Goal: Answer question/provide support: Share knowledge or assist other users

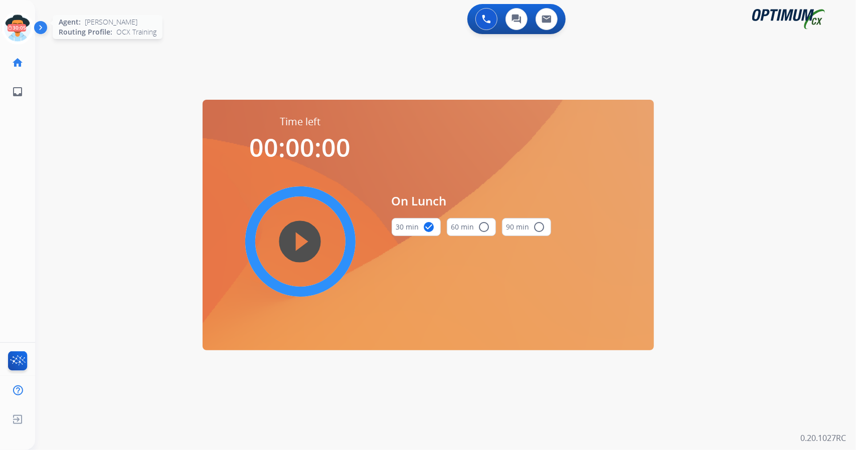
click at [16, 19] on icon at bounding box center [18, 28] width 33 height 33
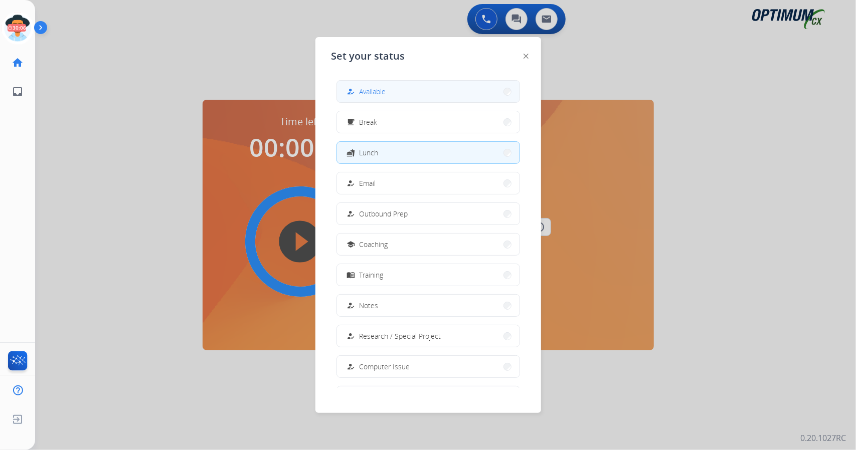
click at [359, 96] on div "how_to_reg Available" at bounding box center [365, 92] width 41 height 12
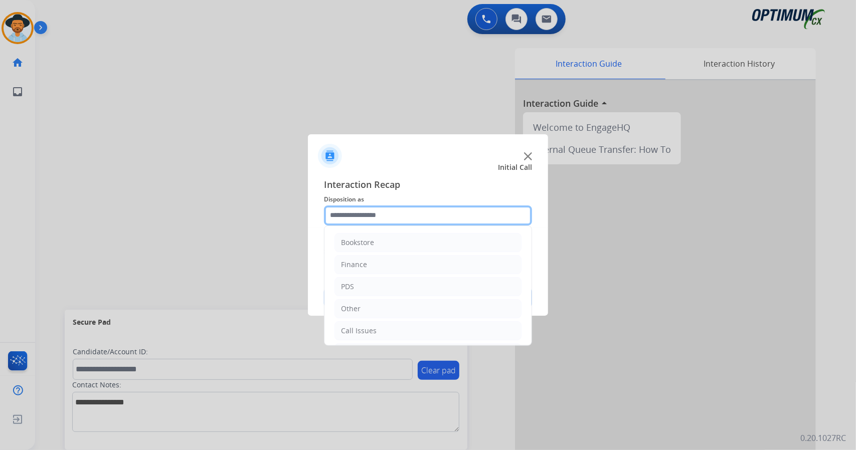
click at [414, 216] on input "text" at bounding box center [428, 216] width 208 height 20
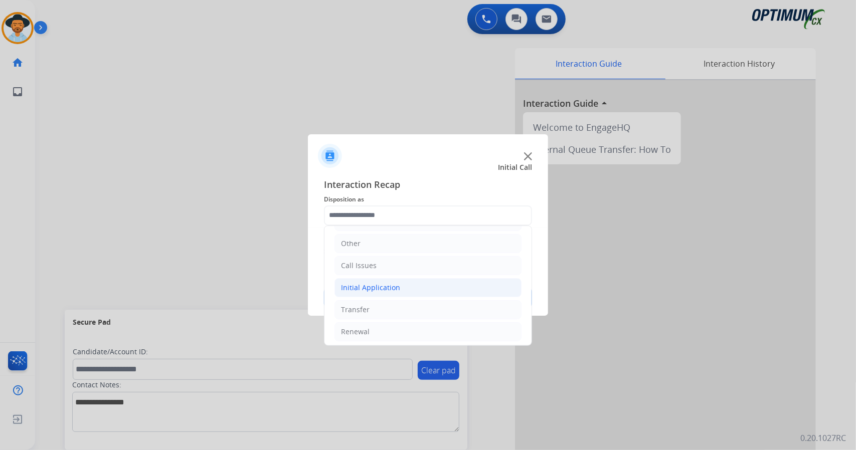
click at [415, 282] on li "Initial Application" at bounding box center [427, 287] width 187 height 19
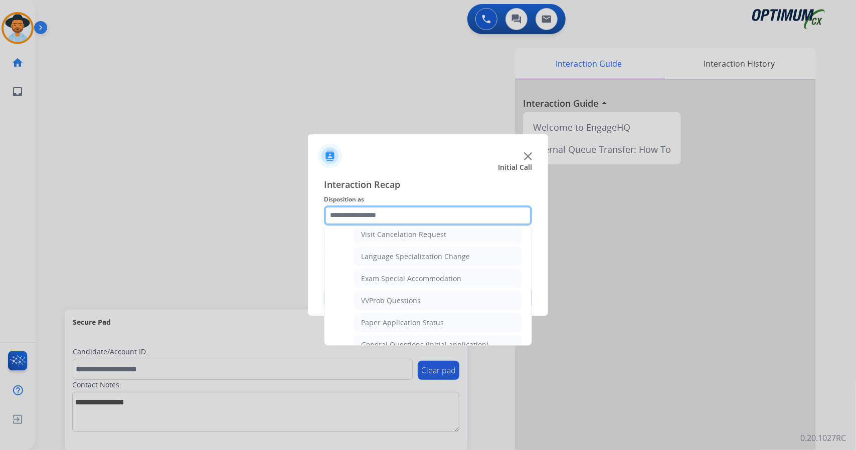
scroll to position [482, 0]
click at [427, 334] on li "General Questions (Initial application)" at bounding box center [437, 343] width 167 height 19
type input "**********"
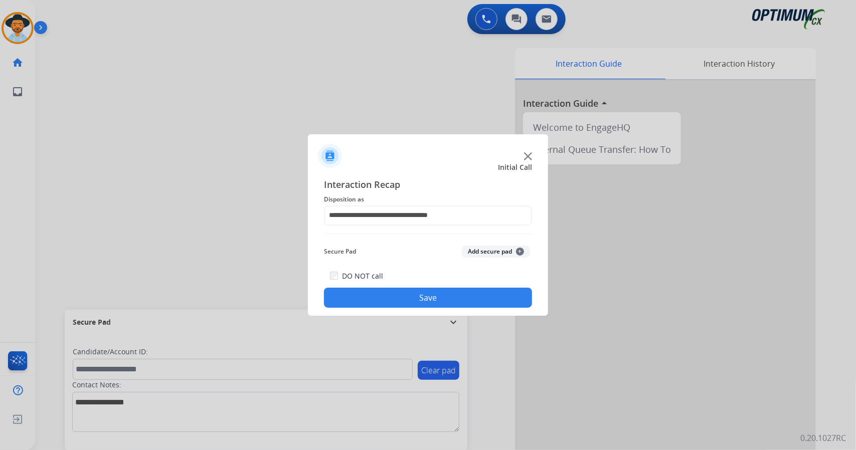
click at [413, 297] on button "Save" at bounding box center [428, 298] width 208 height 20
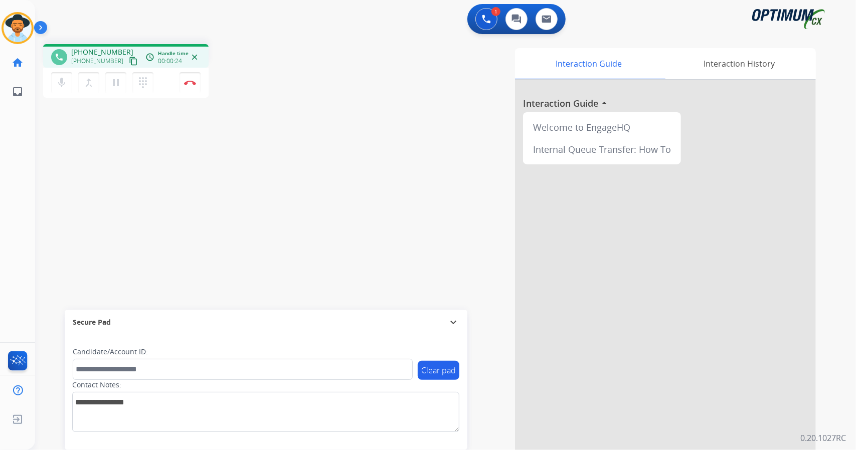
click at [317, 28] on div "1 Voice Interactions 0 Chat Interactions 0 Email Interactions" at bounding box center [439, 20] width 785 height 32
drag, startPoint x: 45, startPoint y: 10, endPoint x: 206, endPoint y: 129, distance: 199.9
click at [206, 129] on div "1 Voice Interactions 0 Chat Interactions 0 Email Interactions phone [PHONE_NUMB…" at bounding box center [445, 225] width 821 height 450
click at [310, 228] on div "phone [PHONE_NUMBER] [PHONE_NUMBER] content_copy access_time Call metrics Queue…" at bounding box center [433, 245] width 797 height 418
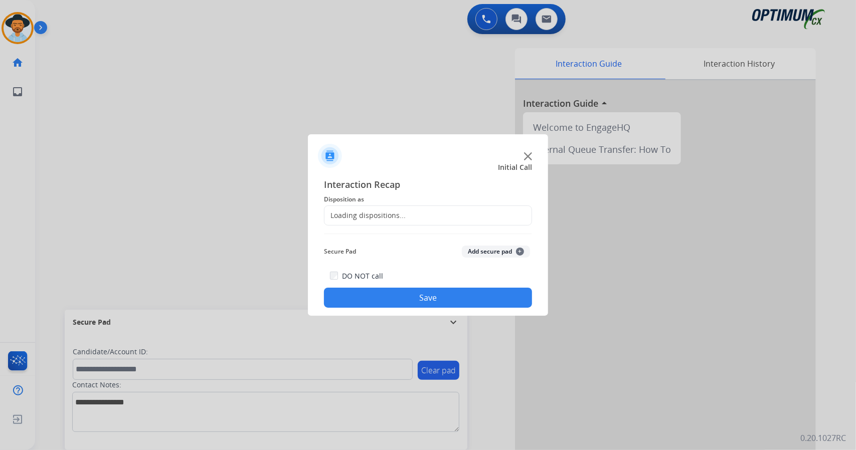
click at [199, 80] on div at bounding box center [428, 225] width 856 height 450
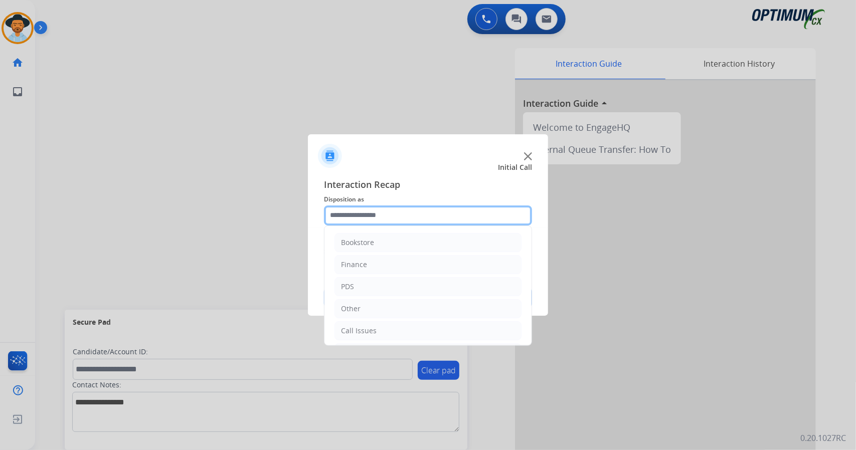
click at [362, 222] on input "text" at bounding box center [428, 216] width 208 height 20
click at [366, 327] on div "Call Issues" at bounding box center [359, 331] width 36 height 10
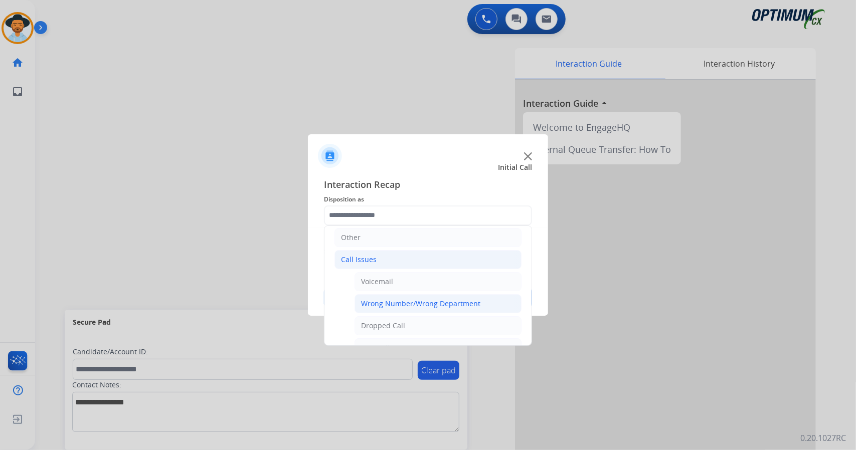
click at [409, 307] on li "Wrong Number/Wrong Department" at bounding box center [437, 303] width 167 height 19
type input "**********"
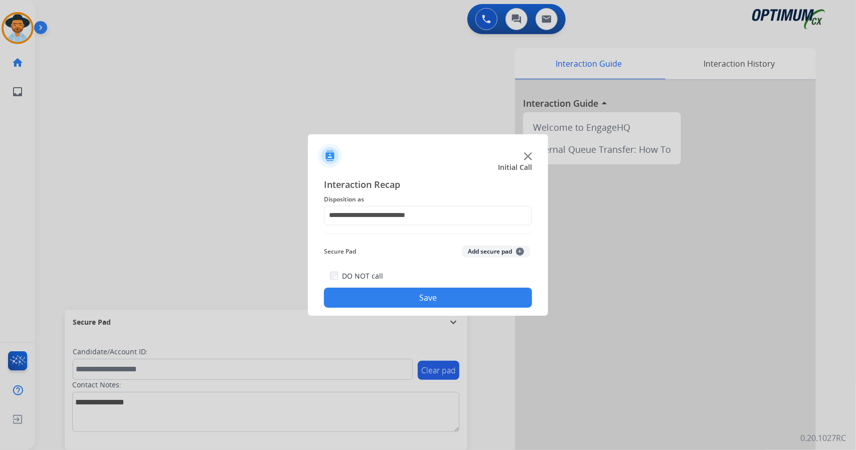
click at [410, 301] on button "Save" at bounding box center [428, 298] width 208 height 20
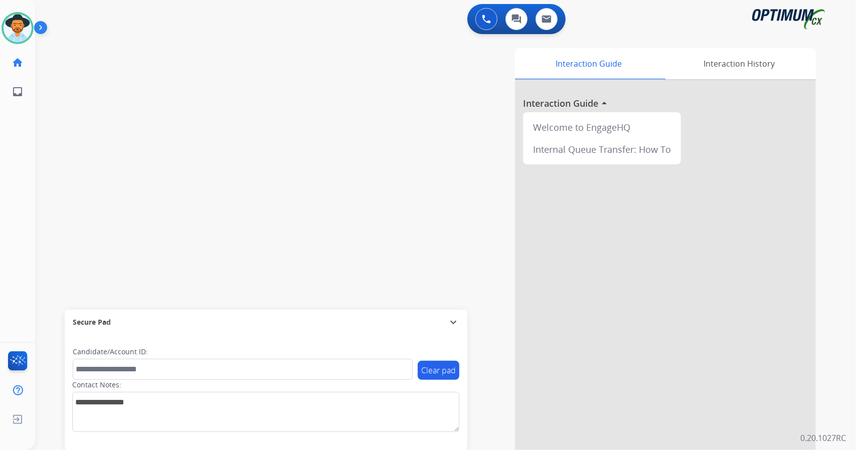
click at [410, 301] on div "Interaction Guide Interaction History Interaction Guide arrow_drop_up Welcome t…" at bounding box center [567, 251] width 496 height 406
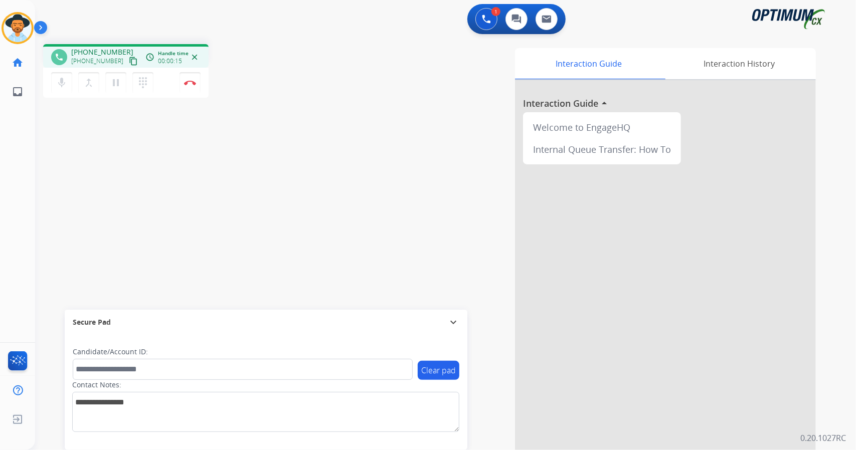
drag, startPoint x: 410, startPoint y: 301, endPoint x: 169, endPoint y: 227, distance: 252.3
click at [169, 227] on div "phone [PHONE_NUMBER] [PHONE_NUMBER] content_copy access_time Call metrics Queue…" at bounding box center [433, 245] width 797 height 418
click at [180, 86] on button "Disconnect" at bounding box center [189, 82] width 21 height 21
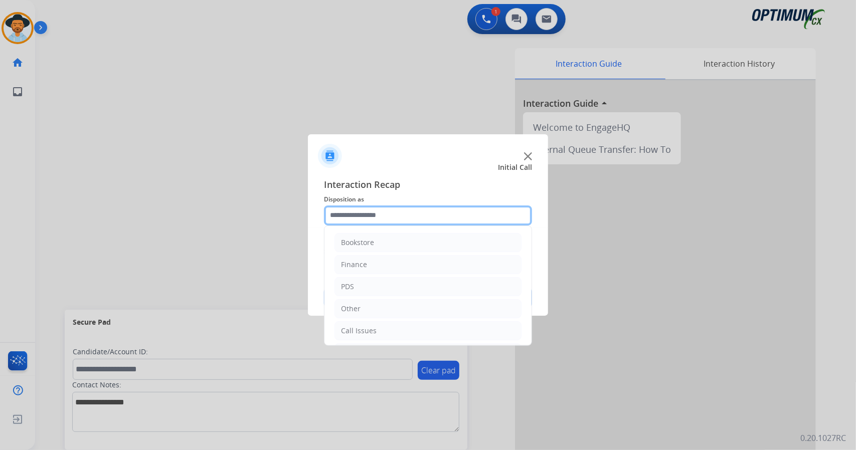
click at [356, 222] on input "text" at bounding box center [428, 216] width 208 height 20
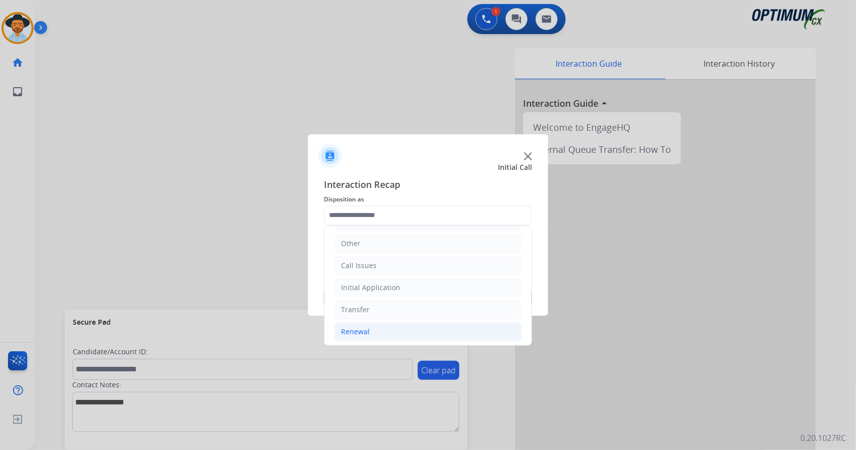
click at [381, 334] on li "Renewal" at bounding box center [427, 331] width 187 height 19
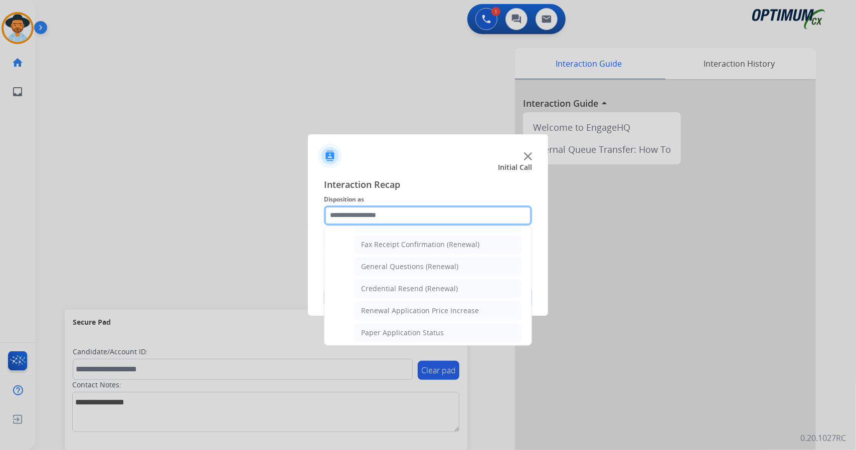
scroll to position [272, 0]
click at [396, 263] on div "General Questions (Renewal)" at bounding box center [409, 268] width 97 height 10
type input "**********"
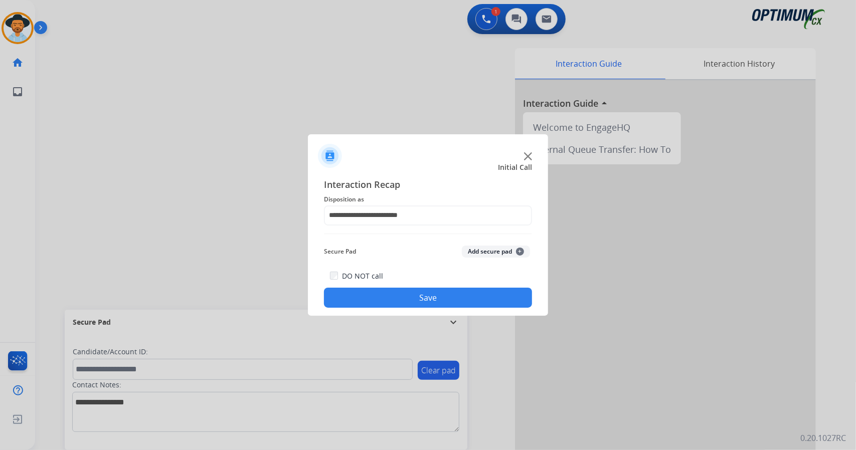
click at [413, 302] on button "Save" at bounding box center [428, 298] width 208 height 20
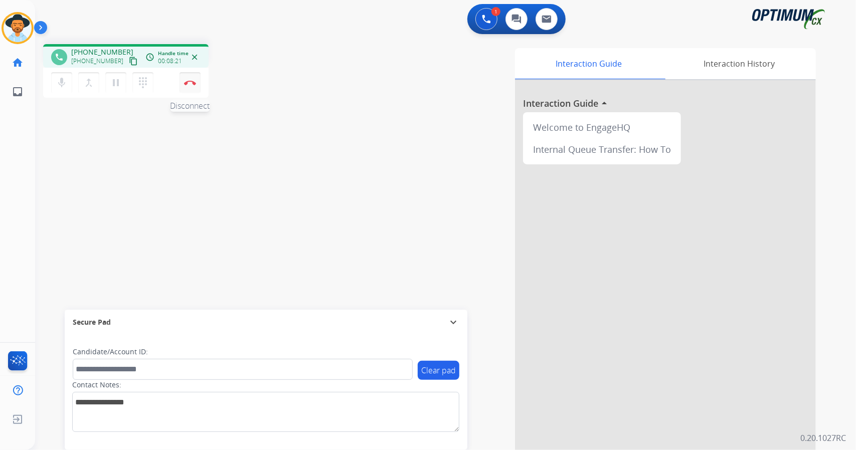
click at [194, 84] on img at bounding box center [190, 82] width 12 height 5
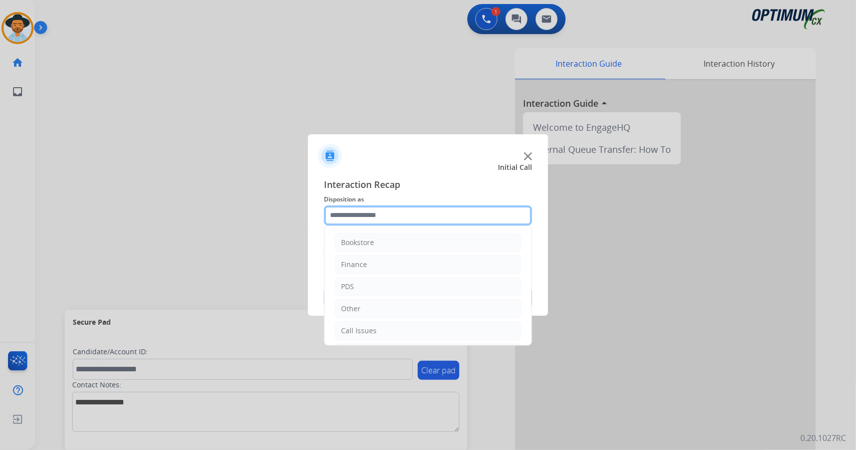
click at [416, 219] on input "text" at bounding box center [428, 216] width 208 height 20
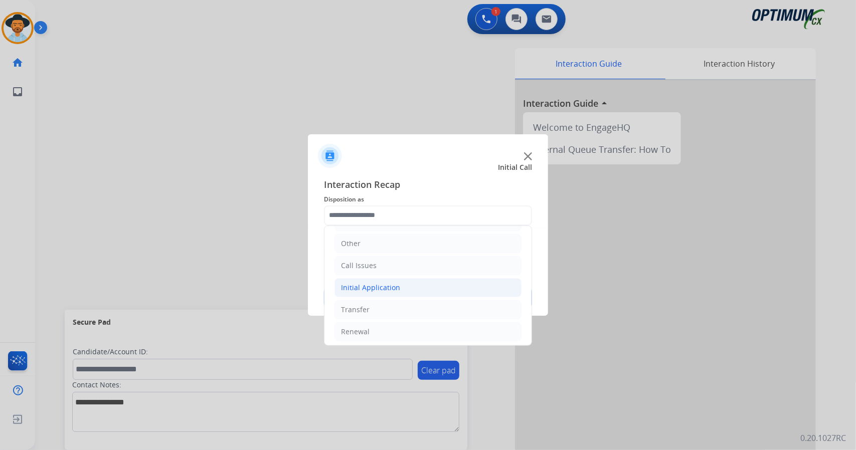
click at [400, 278] on li "Initial Application" at bounding box center [427, 287] width 187 height 19
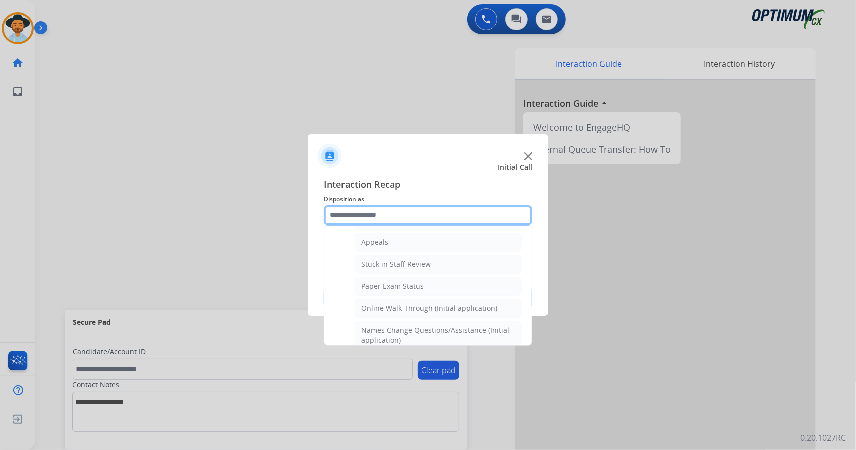
scroll to position [155, 0]
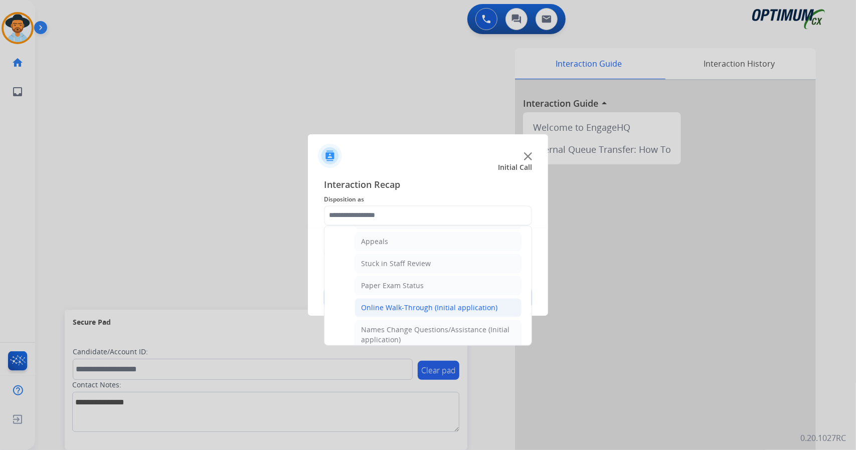
click at [402, 303] on div "Online Walk-Through (Initial application)" at bounding box center [429, 308] width 136 height 10
type input "**********"
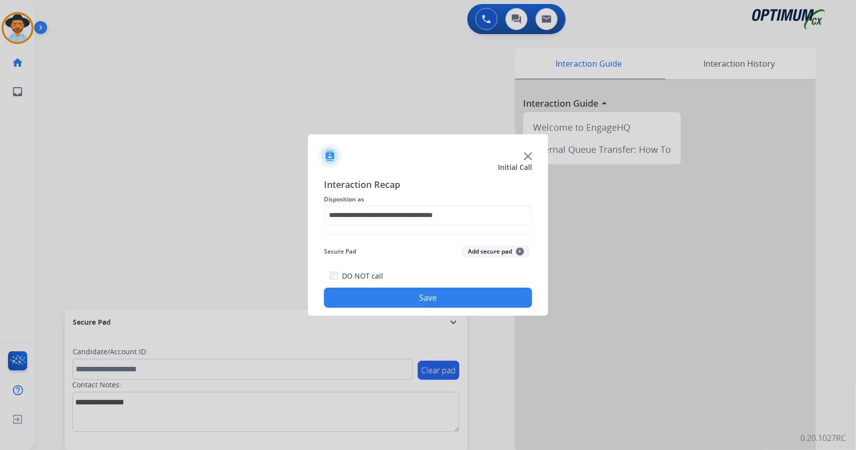
click at [401, 298] on button "Save" at bounding box center [428, 298] width 208 height 20
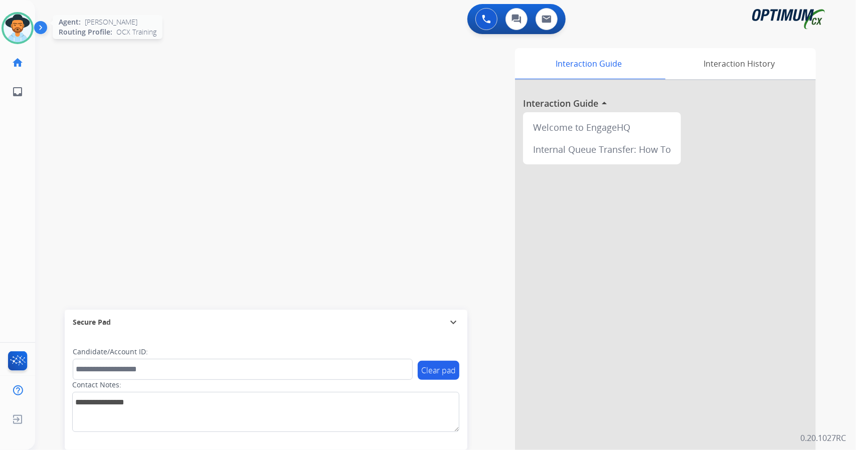
click at [17, 20] on img at bounding box center [18, 28] width 28 height 28
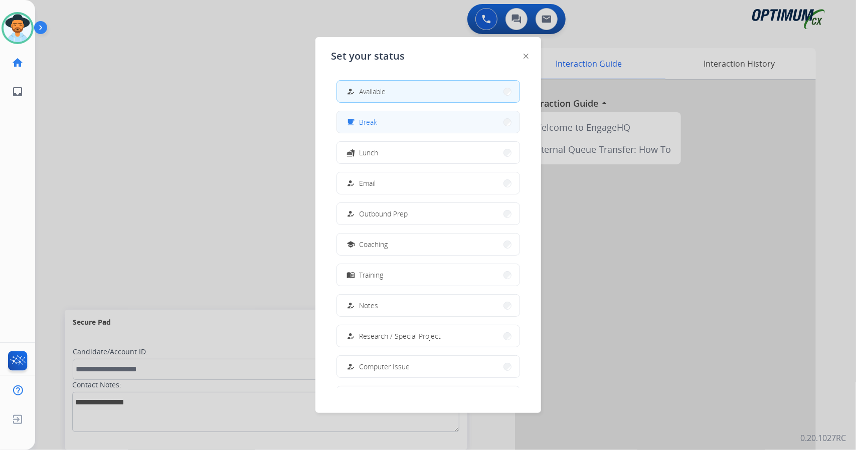
click at [372, 130] on button "free_breakfast Break" at bounding box center [428, 122] width 182 height 22
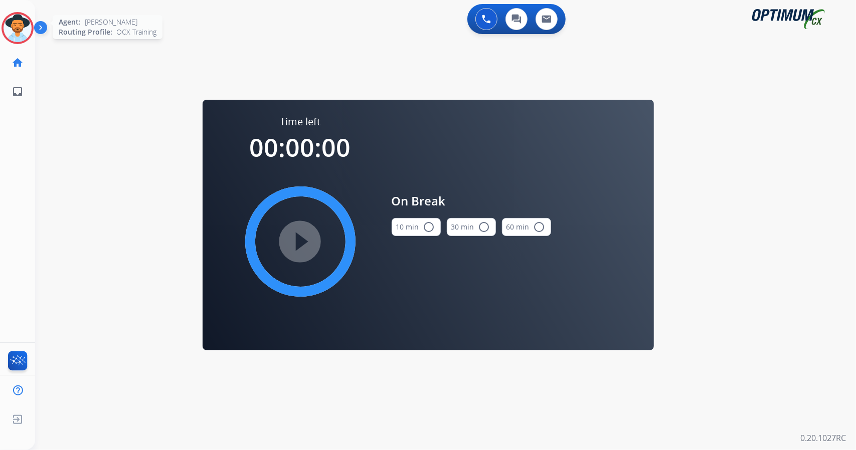
drag, startPoint x: 0, startPoint y: 29, endPoint x: 9, endPoint y: 29, distance: 8.5
click at [9, 29] on div "[PERSON_NAME] Break Edit Avatar Agent: [PERSON_NAME] Profile: OCX Training" at bounding box center [17, 28] width 35 height 32
click at [9, 29] on img at bounding box center [18, 28] width 28 height 28
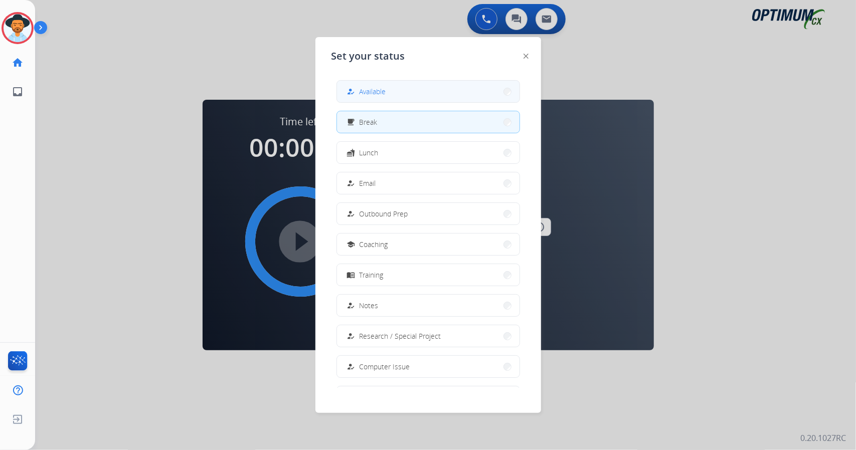
click at [355, 97] on div "how_to_reg" at bounding box center [352, 92] width 15 height 12
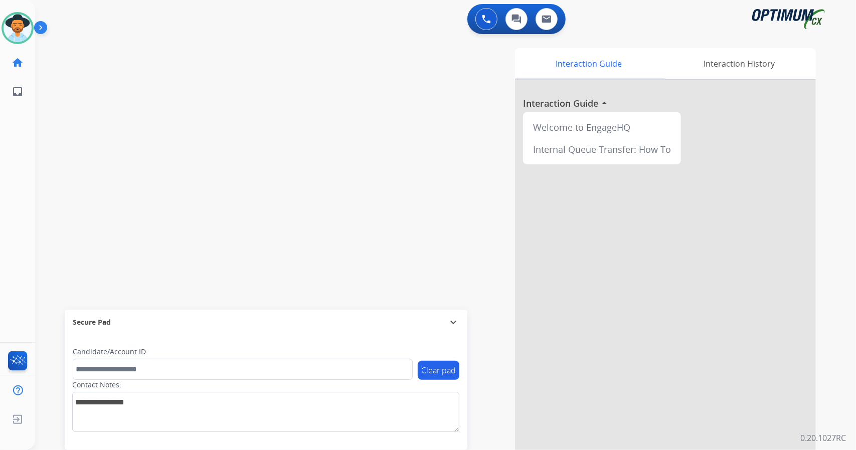
click at [153, 35] on div "0 Voice Interactions 0 Chat Interactions 0 Email Interactions" at bounding box center [439, 20] width 785 height 32
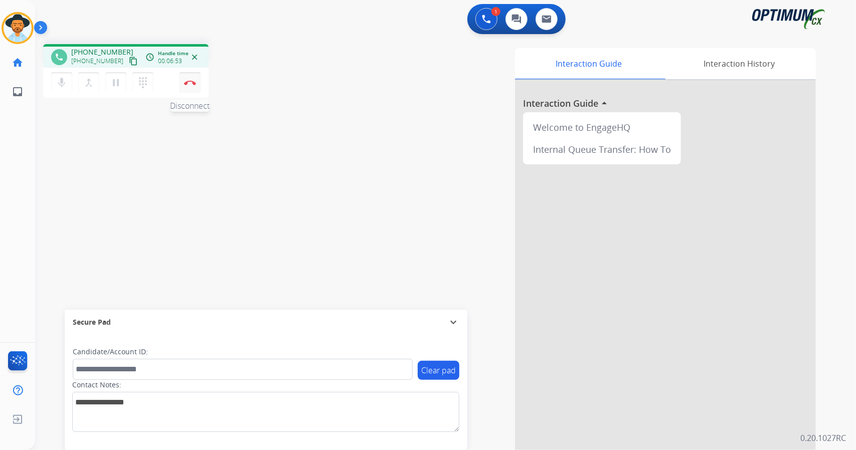
click at [194, 84] on img at bounding box center [190, 82] width 12 height 5
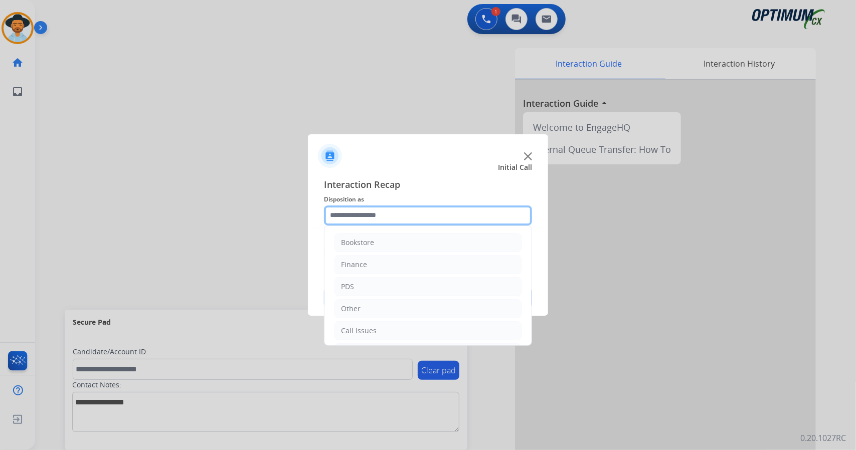
click at [398, 213] on input "text" at bounding box center [428, 216] width 208 height 20
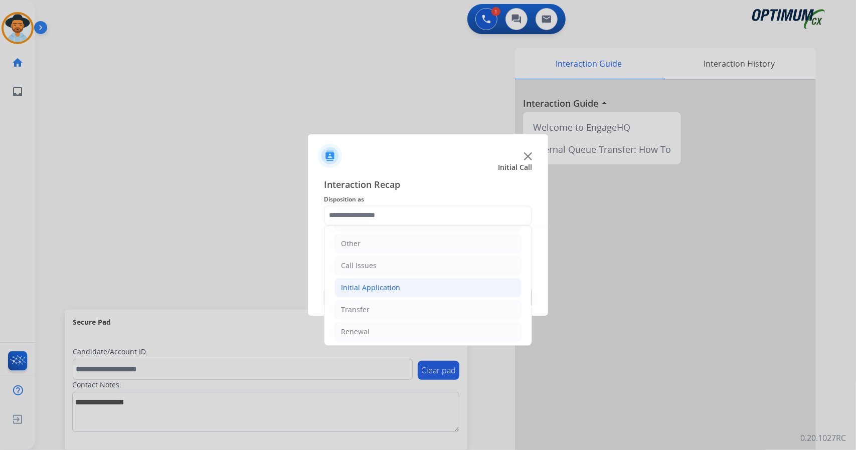
click at [408, 284] on li "Initial Application" at bounding box center [427, 287] width 187 height 19
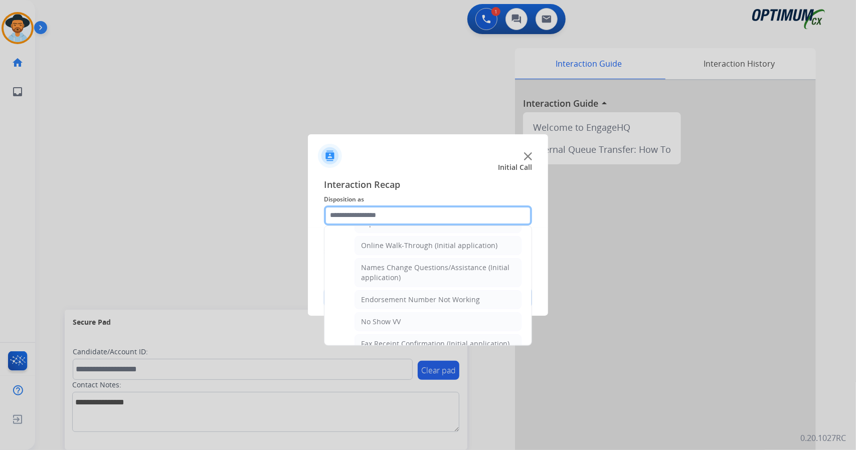
scroll to position [221, 0]
click at [402, 237] on div "Online Walk-Through (Initial application)" at bounding box center [429, 242] width 136 height 10
type input "**********"
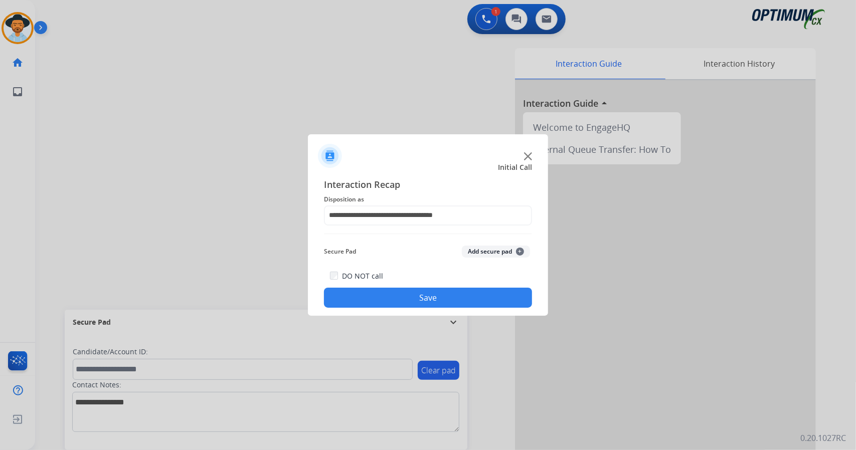
click at [414, 293] on button "Save" at bounding box center [428, 298] width 208 height 20
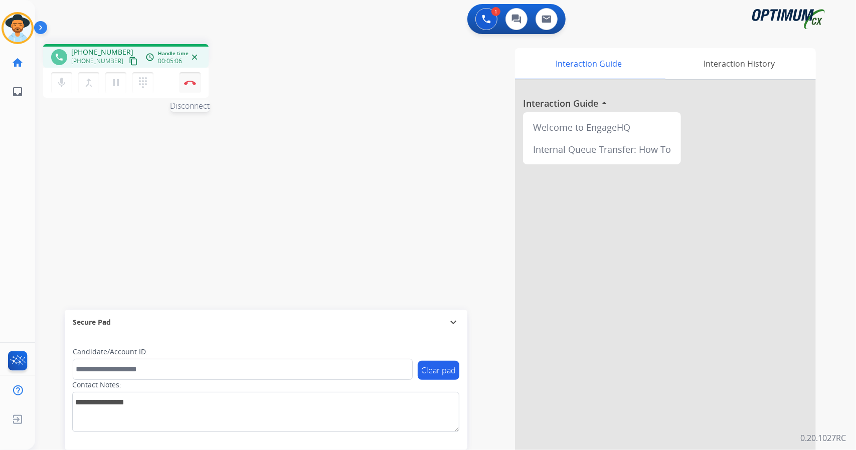
click at [188, 84] on img at bounding box center [190, 82] width 12 height 5
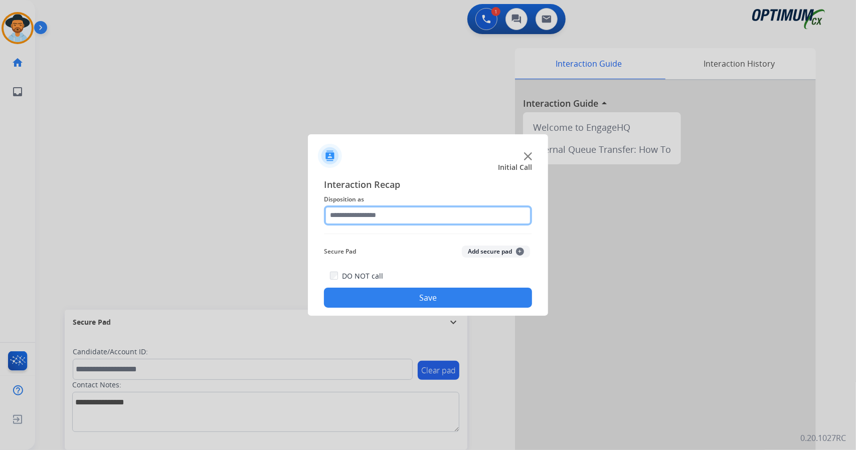
click at [372, 215] on input "text" at bounding box center [428, 216] width 208 height 20
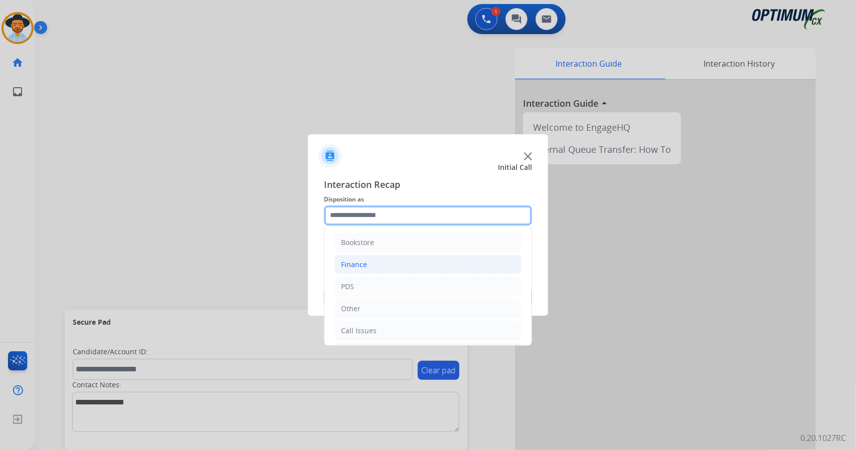
scroll to position [65, 0]
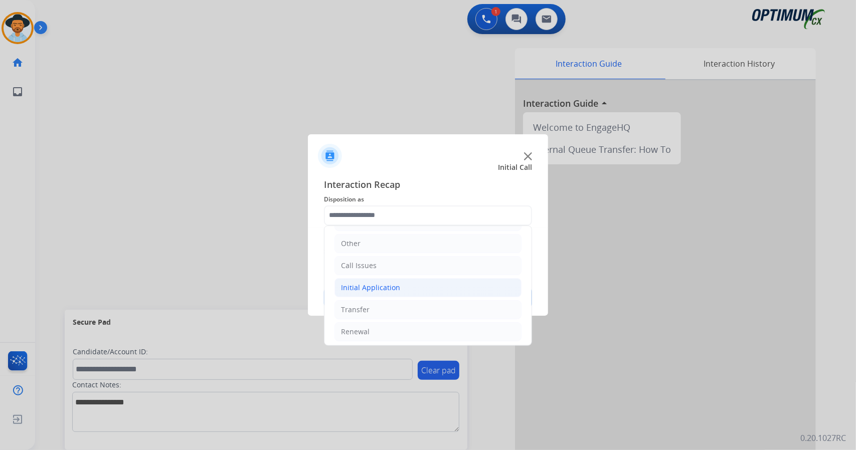
click at [385, 288] on div "Initial Application" at bounding box center [370, 288] width 59 height 10
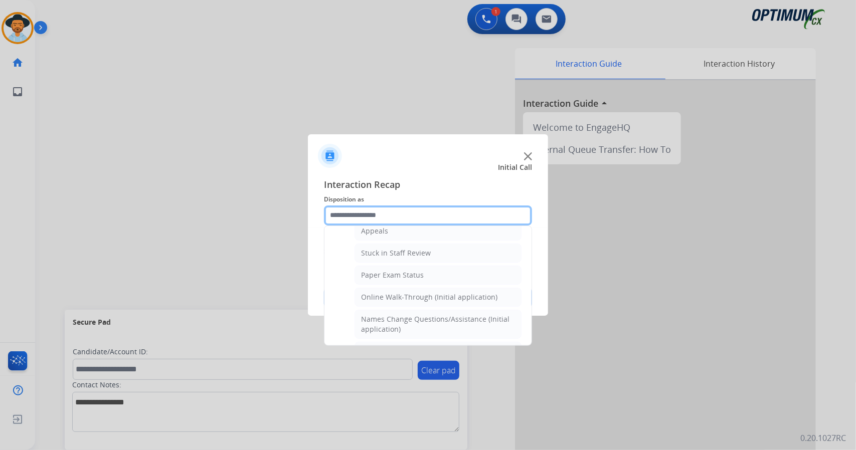
scroll to position [166, 0]
click at [388, 292] on div "Online Walk-Through (Initial application)" at bounding box center [429, 297] width 136 height 10
type input "**********"
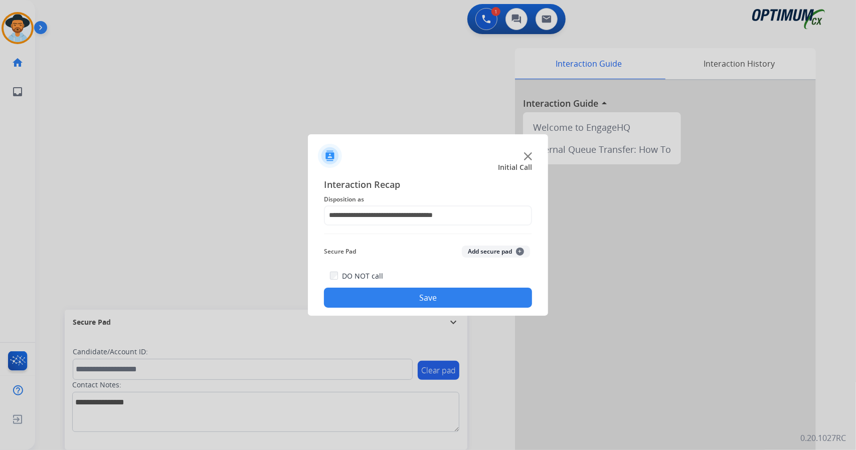
click at [389, 292] on button "Save" at bounding box center [428, 298] width 208 height 20
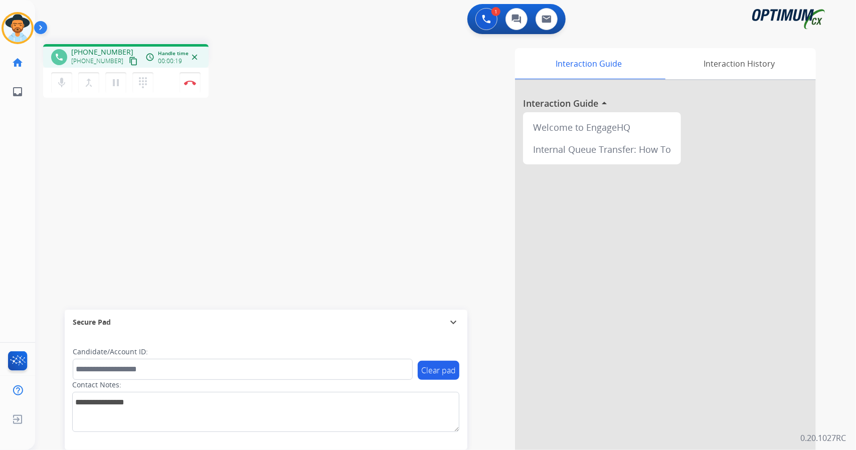
click at [226, 17] on div "1 Voice Interactions 0 Chat Interactions 0 Email Interactions" at bounding box center [439, 20] width 785 height 32
click at [188, 85] on img at bounding box center [190, 82] width 12 height 5
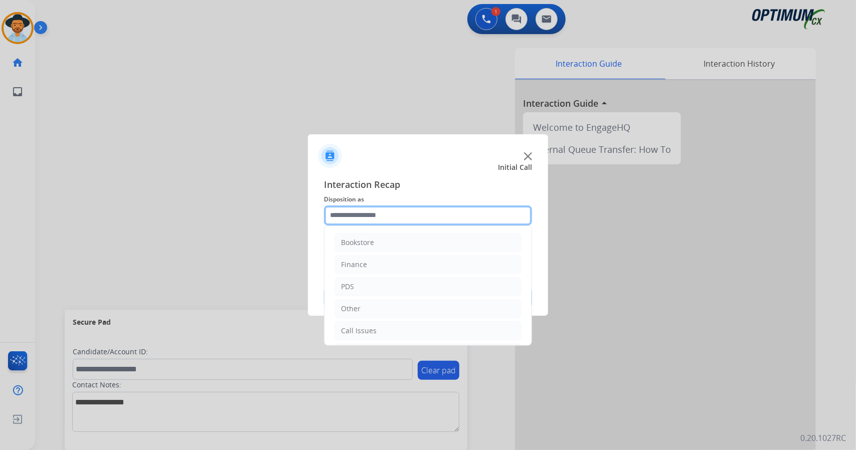
click at [399, 212] on input "text" at bounding box center [428, 216] width 208 height 20
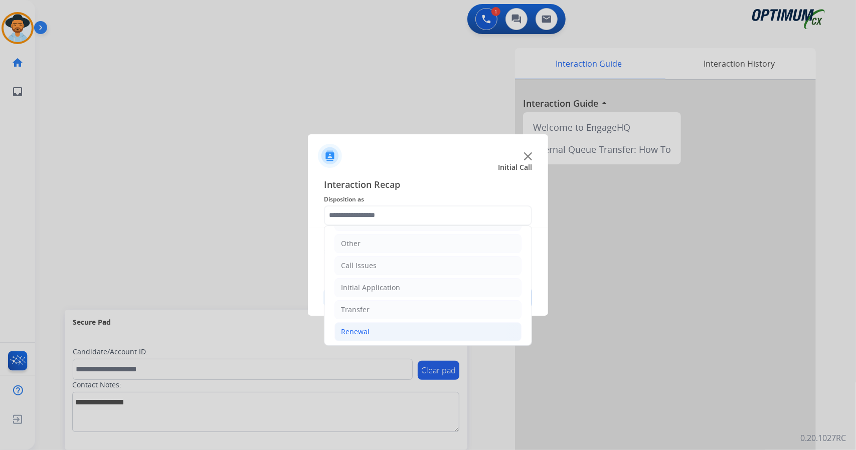
click at [388, 327] on li "Renewal" at bounding box center [427, 331] width 187 height 19
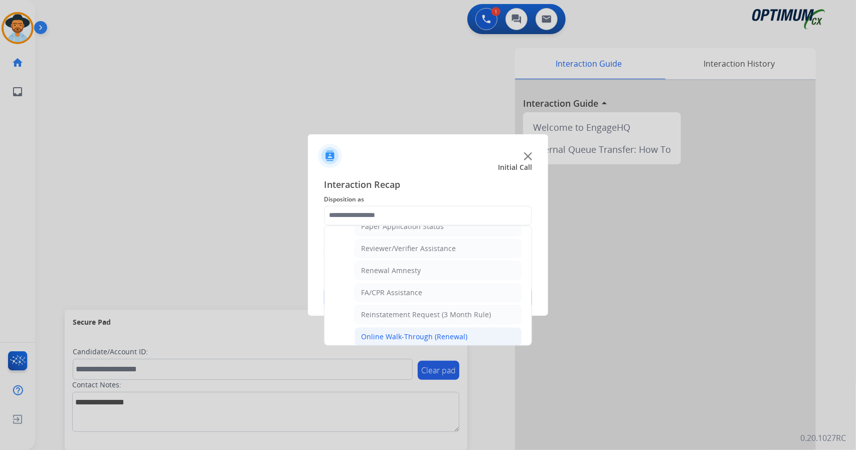
click at [406, 332] on div "Online Walk-Through (Renewal)" at bounding box center [414, 337] width 106 height 10
type input "**********"
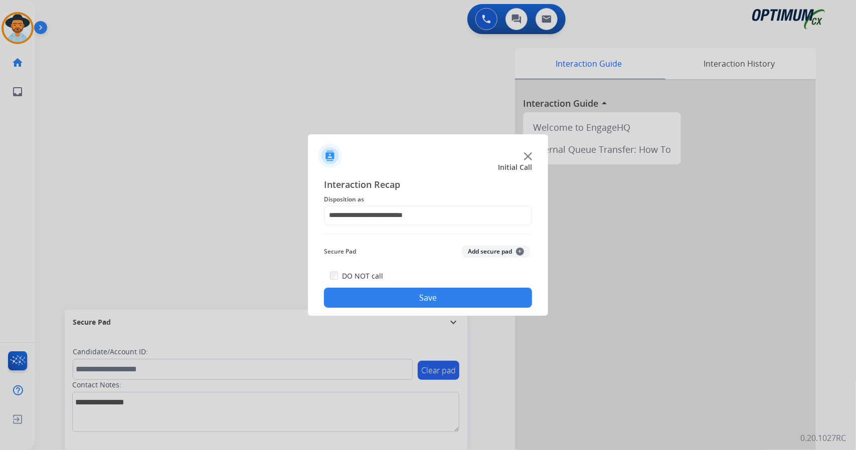
click at [397, 300] on button "Save" at bounding box center [428, 298] width 208 height 20
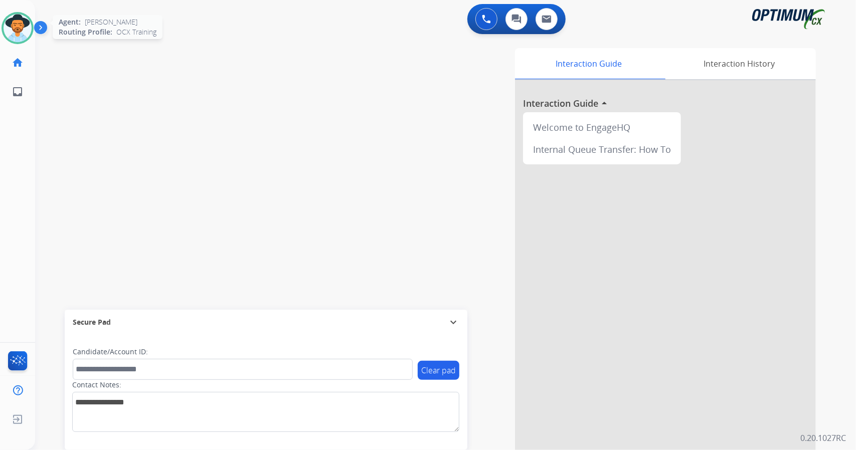
click at [14, 28] on img at bounding box center [18, 28] width 28 height 28
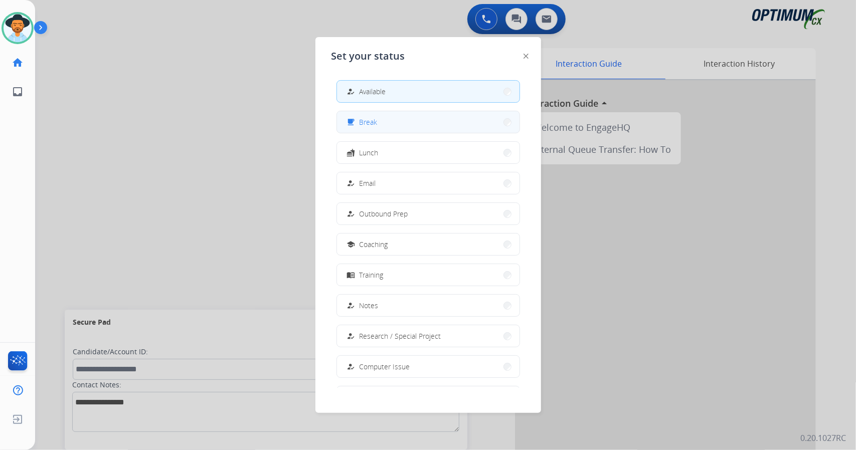
click at [363, 124] on span "Break" at bounding box center [368, 122] width 18 height 11
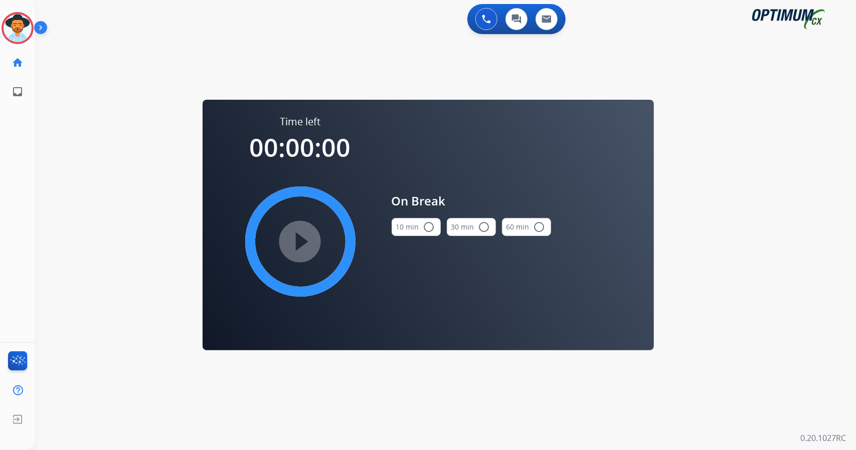
click at [712, 294] on div "0 Voice Interactions 0 Chat Interactions 0 Email Interactions swap_horiz Break …" at bounding box center [445, 225] width 821 height 450
click at [400, 230] on button "10 min radio_button_unchecked" at bounding box center [416, 227] width 49 height 18
click at [306, 236] on mat-icon "play_circle_filled" at bounding box center [300, 242] width 12 height 12
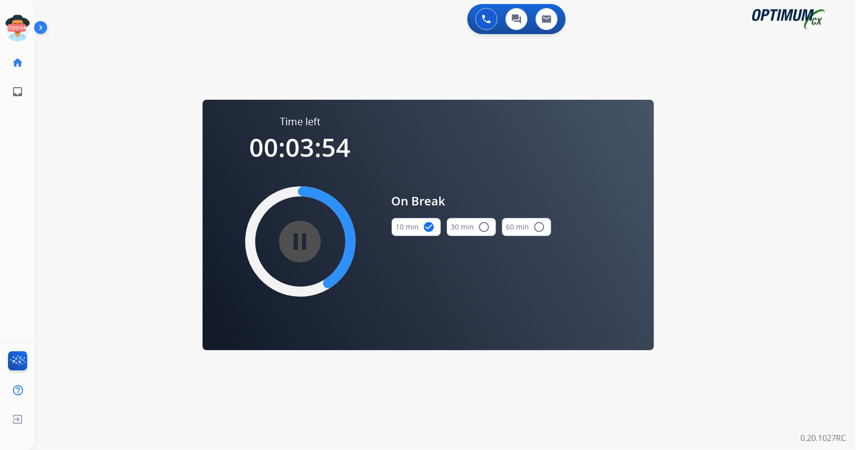
click at [157, 13] on div "0 Voice Interactions 0 Chat Interactions 0 Email Interactions" at bounding box center [439, 20] width 785 height 32
click at [15, 26] on icon at bounding box center [18, 28] width 33 height 33
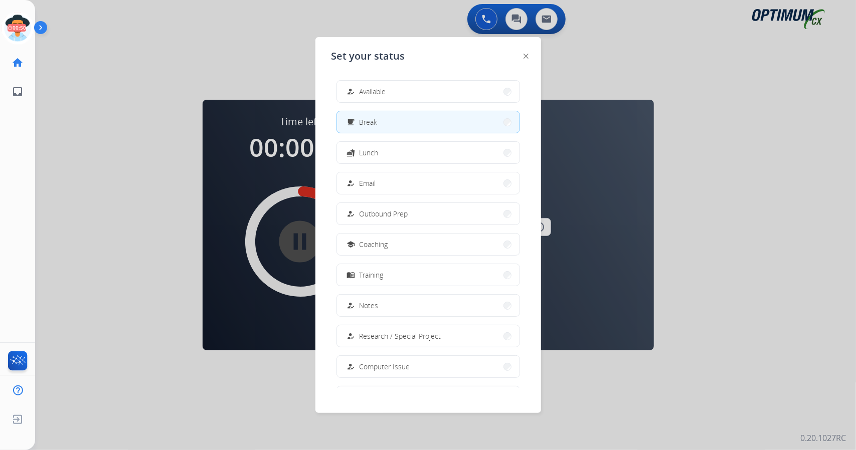
click at [143, 81] on div at bounding box center [428, 225] width 856 height 450
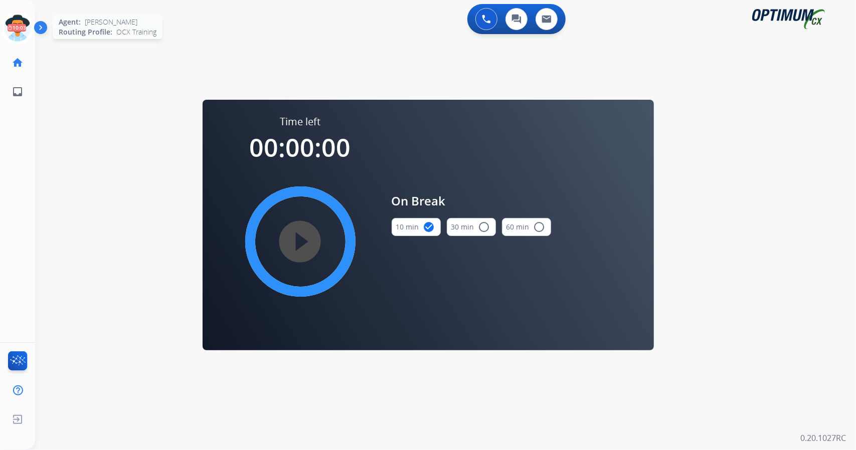
click at [15, 37] on icon at bounding box center [18, 28] width 33 height 33
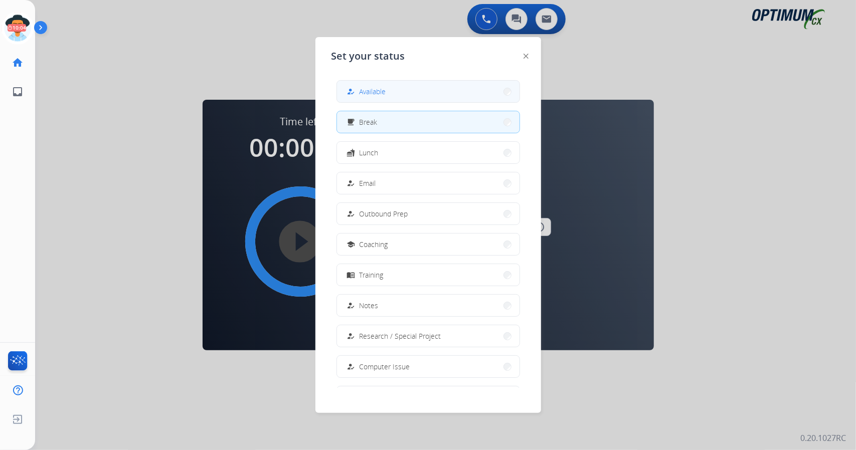
click at [413, 95] on button "how_to_reg Available" at bounding box center [428, 92] width 182 height 22
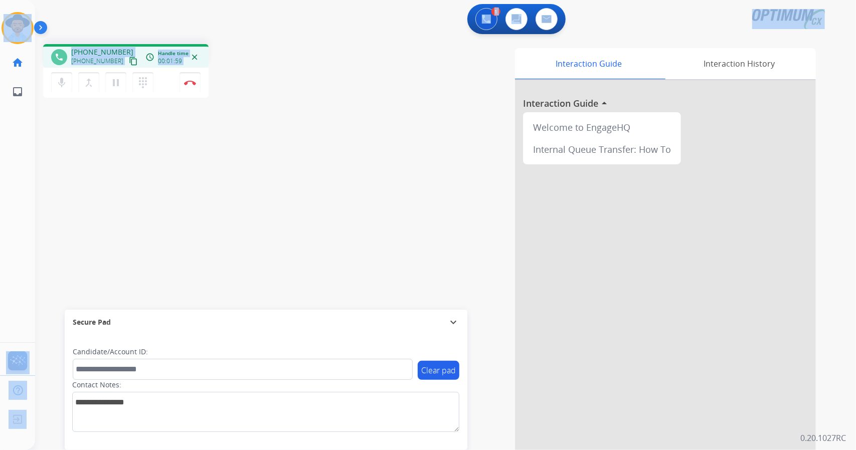
scroll to position [0, 3]
drag, startPoint x: 0, startPoint y: 3, endPoint x: 181, endPoint y: 205, distance: 270.9
click at [181, 205] on div "Outbound call Quit Outbound call Quit Schedule interaction + Add to my list Cus…" at bounding box center [428, 225] width 856 height 450
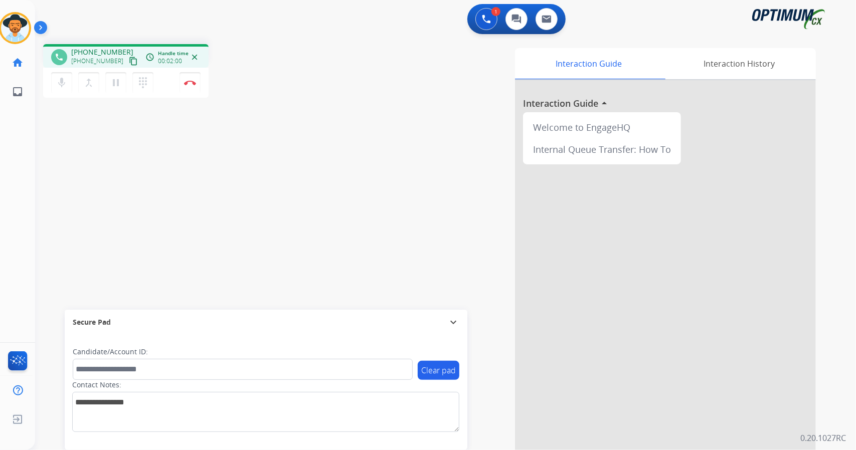
click at [298, 84] on div "phone [PHONE_NUMBER] [PHONE_NUMBER] content_copy access_time Call metrics Queue…" at bounding box center [179, 72] width 272 height 57
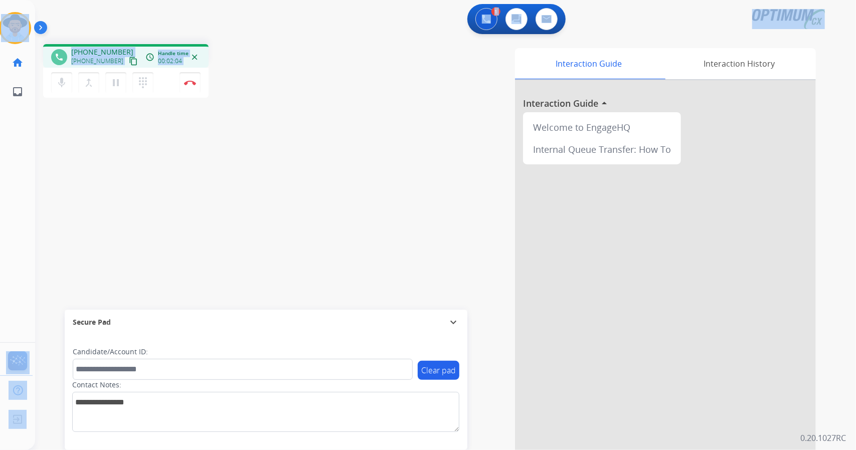
drag, startPoint x: 4, startPoint y: 3, endPoint x: 264, endPoint y: 86, distance: 272.5
click at [264, 86] on div "Outbound call Quit Outbound call Quit Schedule interaction + Add to my list Cus…" at bounding box center [428, 225] width 856 height 450
click at [264, 86] on div "phone [PHONE_NUMBER] [PHONE_NUMBER] content_copy access_time Call metrics Queue…" at bounding box center [179, 72] width 272 height 57
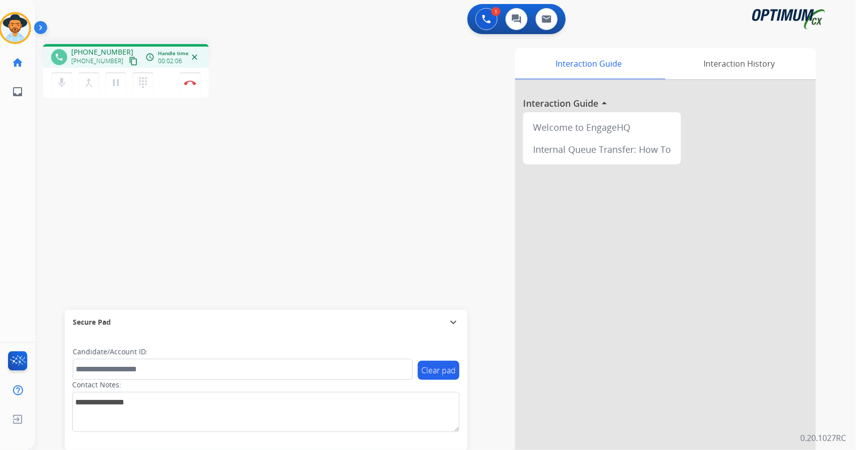
click at [264, 86] on div "phone [PHONE_NUMBER] [PHONE_NUMBER] content_copy access_time Call metrics Queue…" at bounding box center [179, 72] width 272 height 57
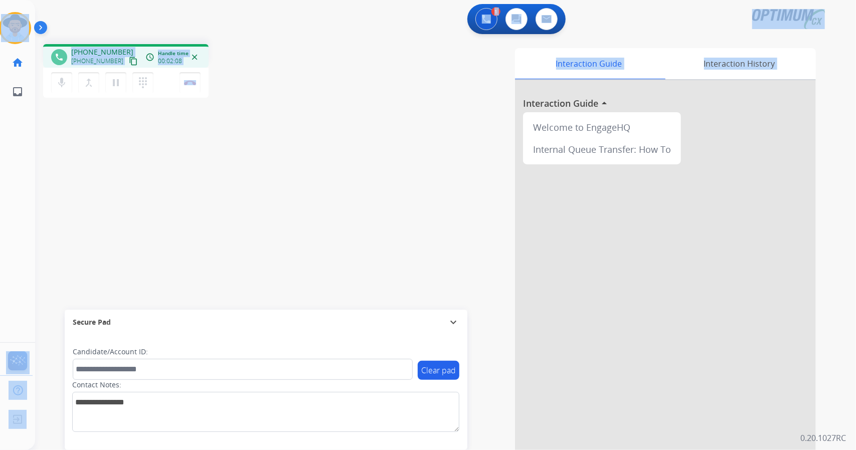
drag, startPoint x: 8, startPoint y: 2, endPoint x: 297, endPoint y: 163, distance: 331.1
click at [297, 163] on div "Outbound call Quit Outbound call Quit Schedule interaction + Add to my list Cus…" at bounding box center [428, 225] width 856 height 450
click at [297, 163] on div "phone [PHONE_NUMBER] [PHONE_NUMBER] content_copy access_time Call metrics Queue…" at bounding box center [433, 245] width 797 height 418
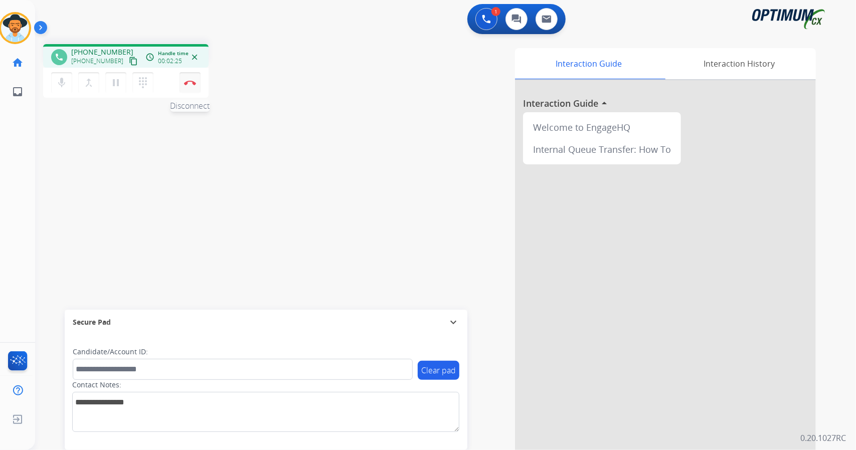
click at [199, 80] on button "Disconnect" at bounding box center [189, 82] width 21 height 21
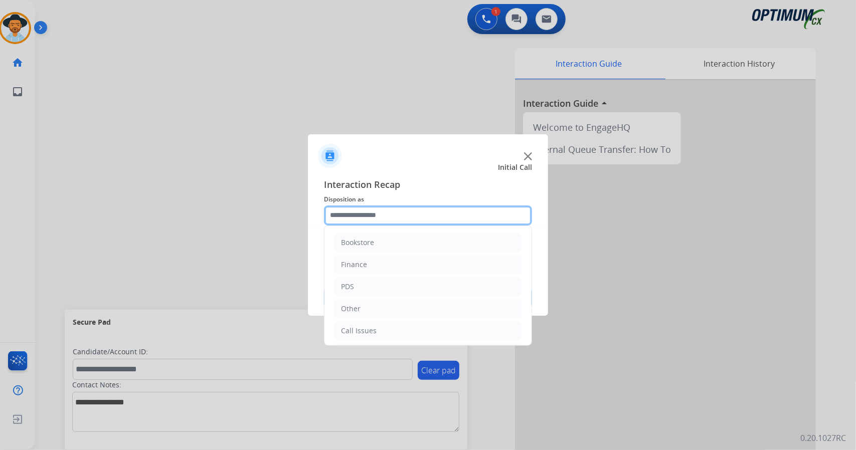
click at [409, 214] on input "text" at bounding box center [428, 216] width 208 height 20
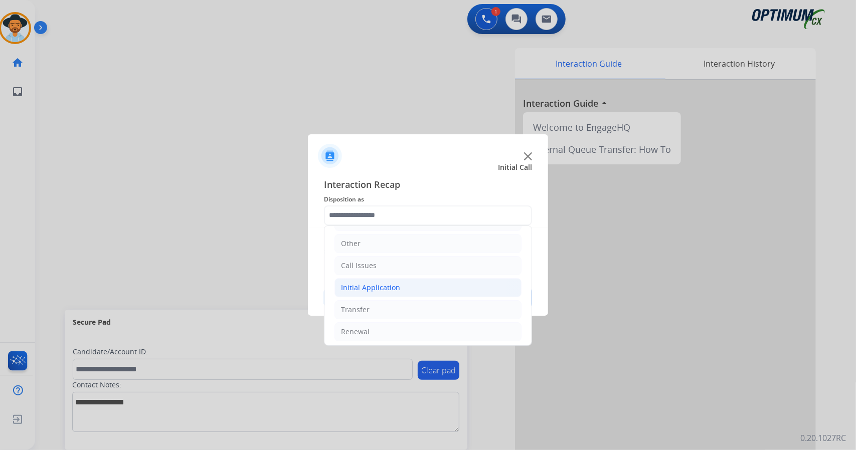
click at [398, 282] on li "Initial Application" at bounding box center [427, 287] width 187 height 19
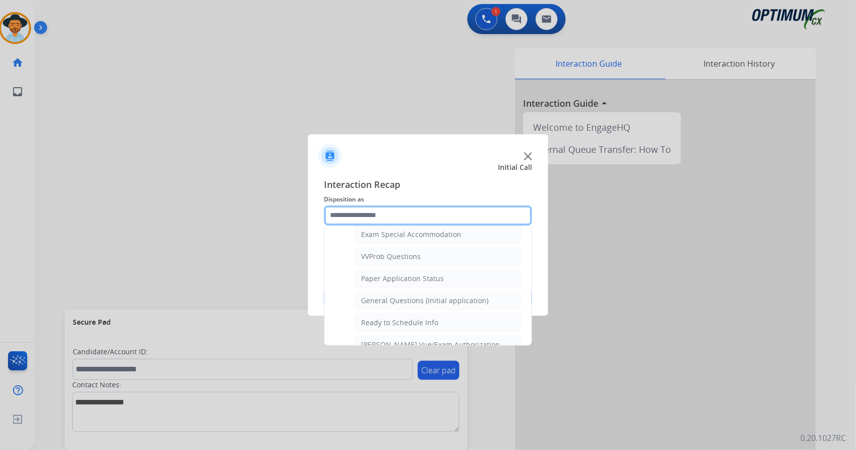
scroll to position [531, 0]
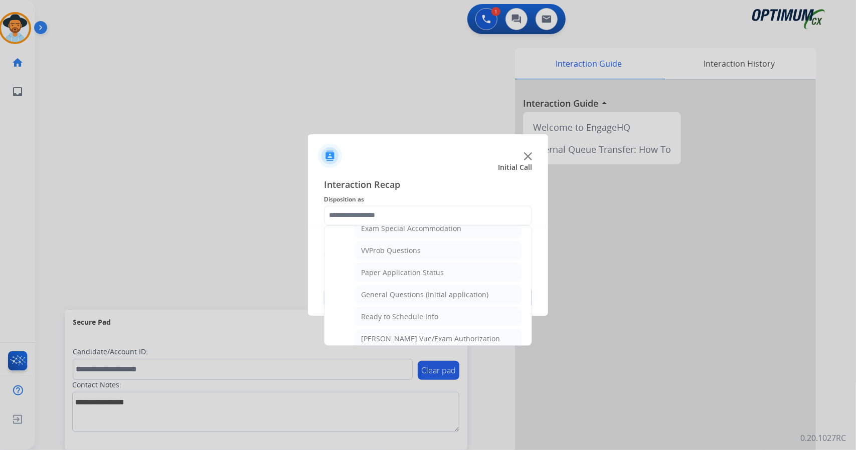
click at [398, 290] on div "General Questions (Initial application)" at bounding box center [424, 295] width 127 height 10
type input "**********"
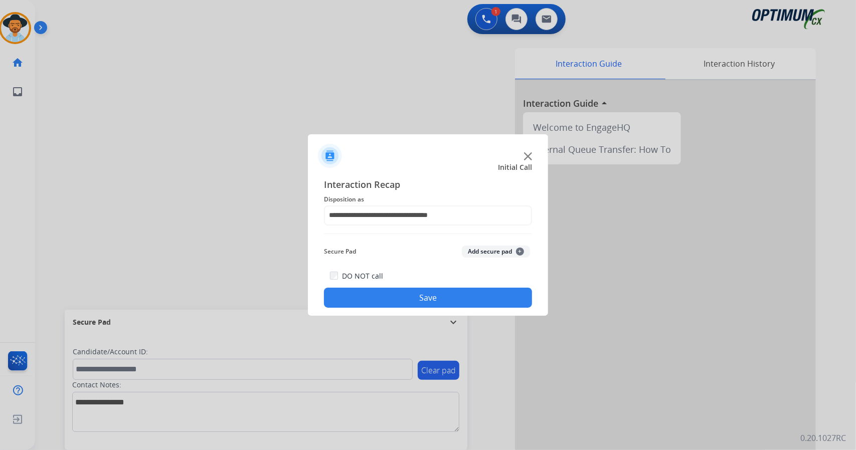
click at [403, 291] on button "Save" at bounding box center [428, 298] width 208 height 20
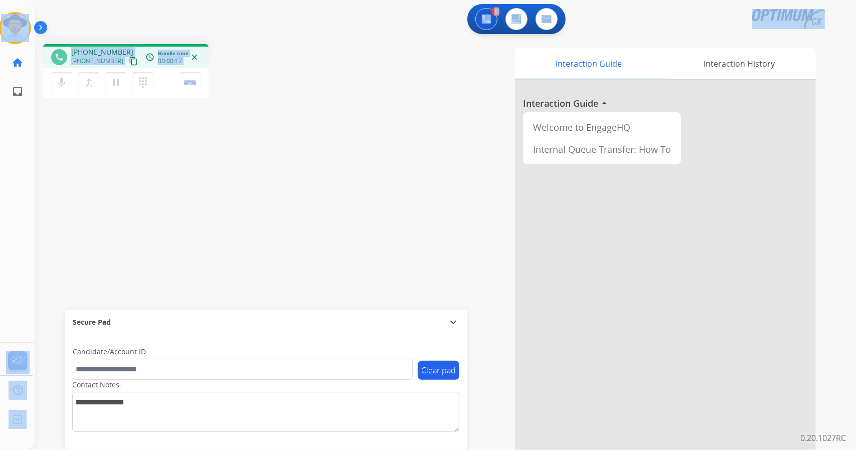
drag, startPoint x: 257, startPoint y: 75, endPoint x: 0, endPoint y: -20, distance: 273.8
click at [0, 0] on html "Outbound call Quit Outbound call Quit Schedule interaction + Add to my list Cus…" at bounding box center [428, 225] width 856 height 450
click at [122, 17] on div "1 Voice Interactions 0 Chat Interactions 0 Email Interactions" at bounding box center [439, 20] width 785 height 32
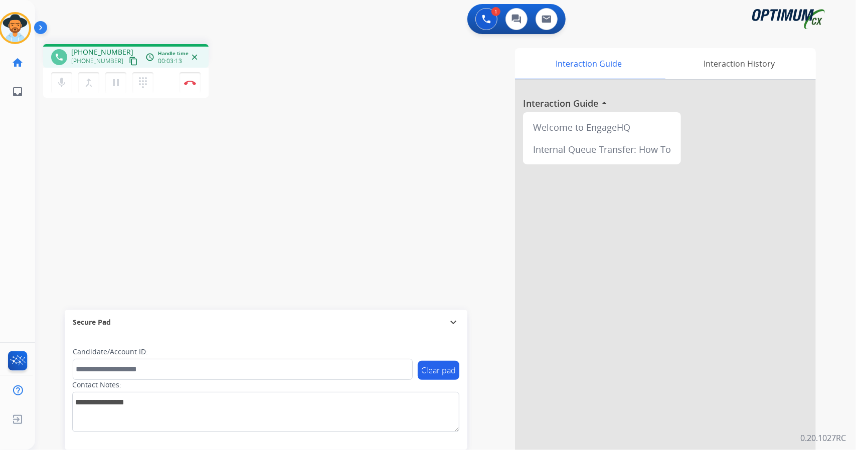
click at [286, 35] on div "1 Voice Interactions 0 Chat Interactions 0 Email Interactions" at bounding box center [439, 20] width 785 height 32
click at [191, 88] on button "Disconnect" at bounding box center [189, 82] width 21 height 21
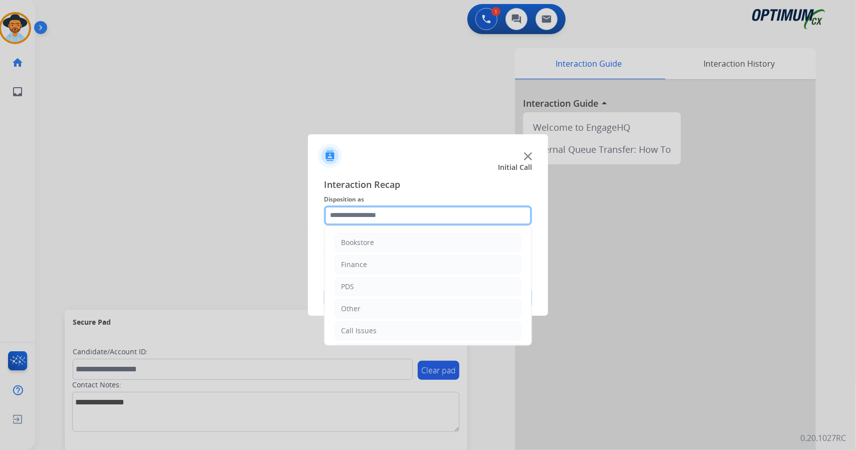
click at [357, 210] on input "text" at bounding box center [428, 216] width 208 height 20
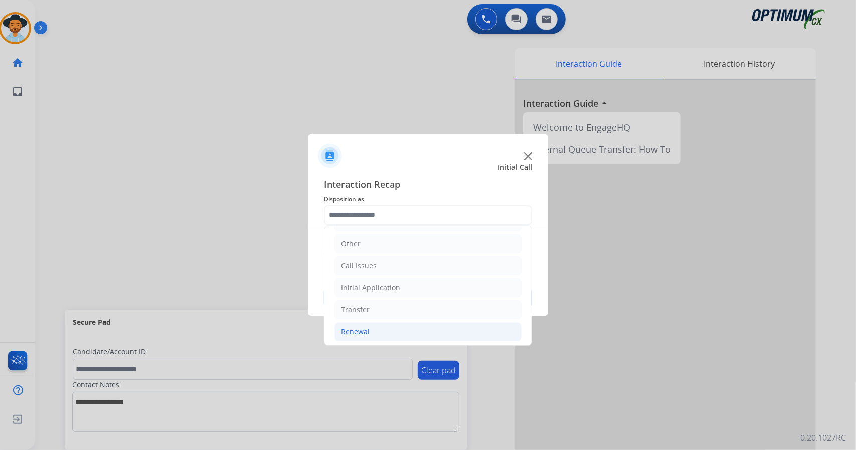
click at [390, 330] on li "Renewal" at bounding box center [427, 331] width 187 height 19
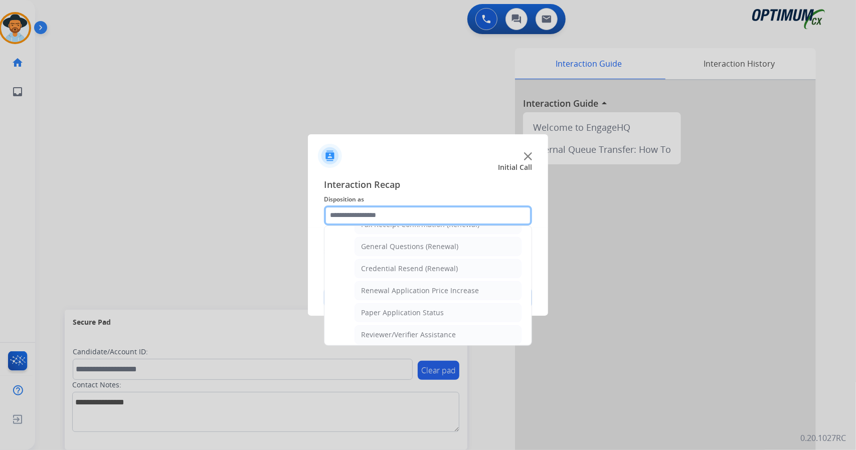
scroll to position [379, 0]
click at [390, 332] on div "Online Walk-Through (Renewal)" at bounding box center [414, 337] width 106 height 10
type input "**********"
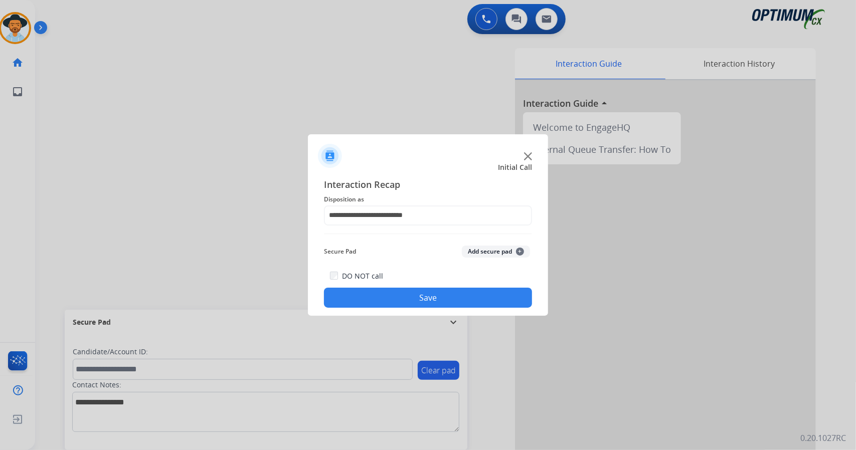
click at [409, 306] on button "Save" at bounding box center [428, 298] width 208 height 20
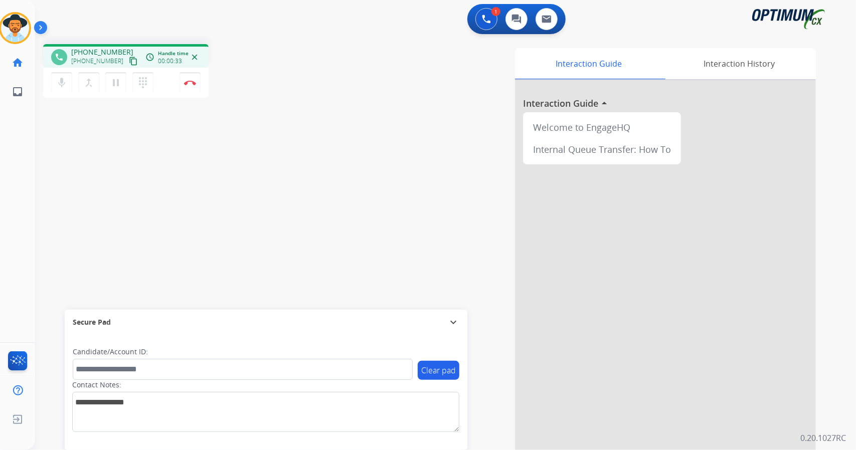
click at [137, 205] on div "phone [PHONE_NUMBER] [PHONE_NUMBER] content_copy access_time Call metrics Queue…" at bounding box center [433, 245] width 797 height 418
click at [188, 87] on button "Disconnect" at bounding box center [189, 82] width 21 height 21
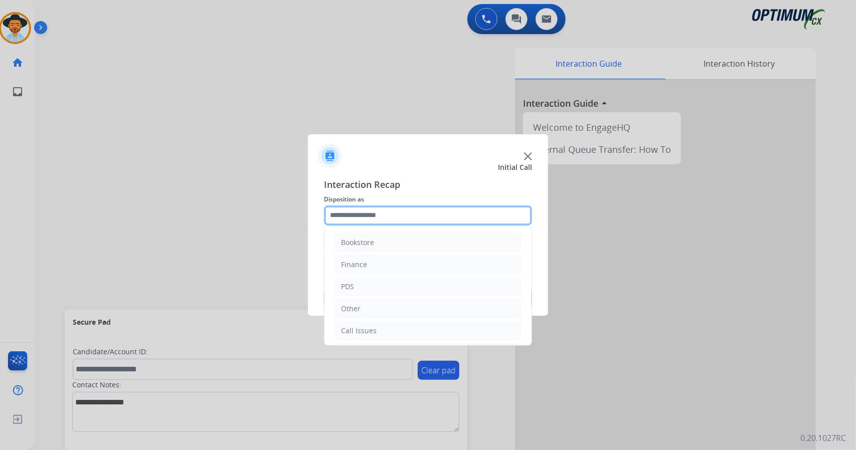
click at [403, 213] on input "text" at bounding box center [428, 216] width 208 height 20
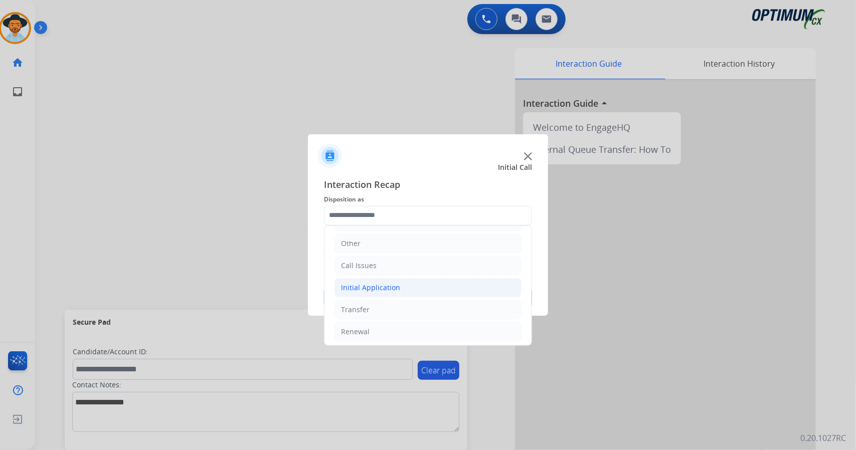
click at [390, 291] on li "Initial Application" at bounding box center [427, 287] width 187 height 19
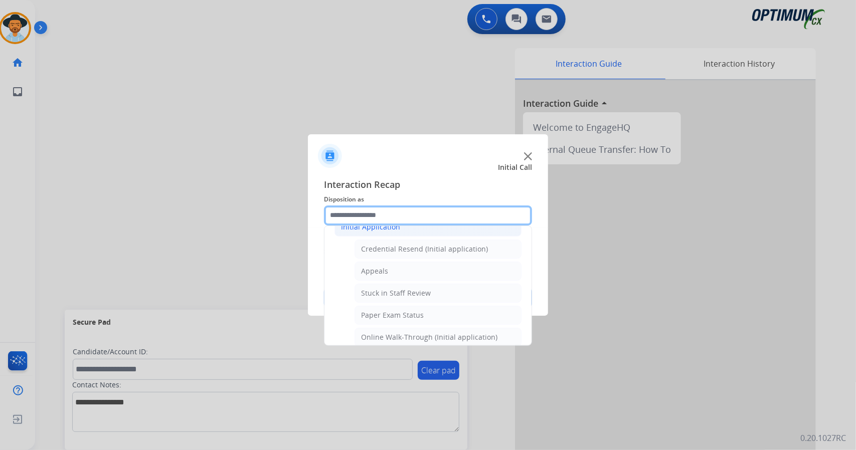
scroll to position [126, 0]
click at [408, 275] on li "Appeals" at bounding box center [437, 270] width 167 height 19
type input "*******"
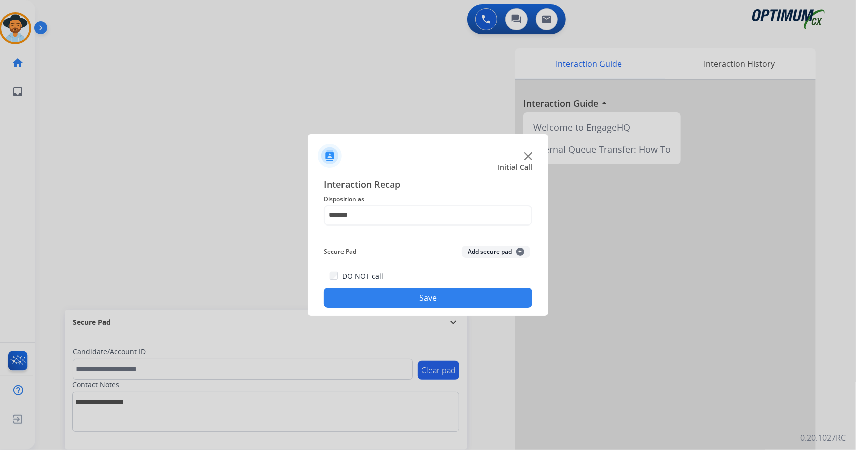
click at [424, 295] on button "Save" at bounding box center [428, 298] width 208 height 20
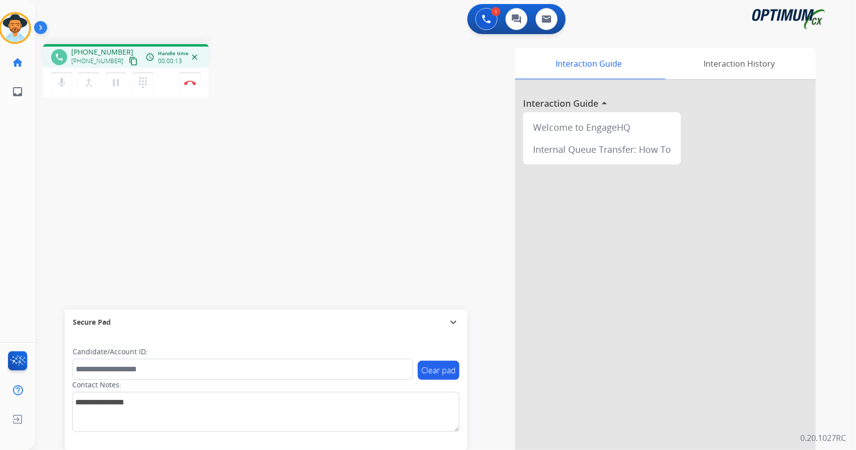
click at [353, 102] on div "Interaction Guide Interaction History Interaction Guide arrow_drop_up Welcome t…" at bounding box center [567, 251] width 496 height 406
click at [194, 81] on img at bounding box center [190, 82] width 12 height 5
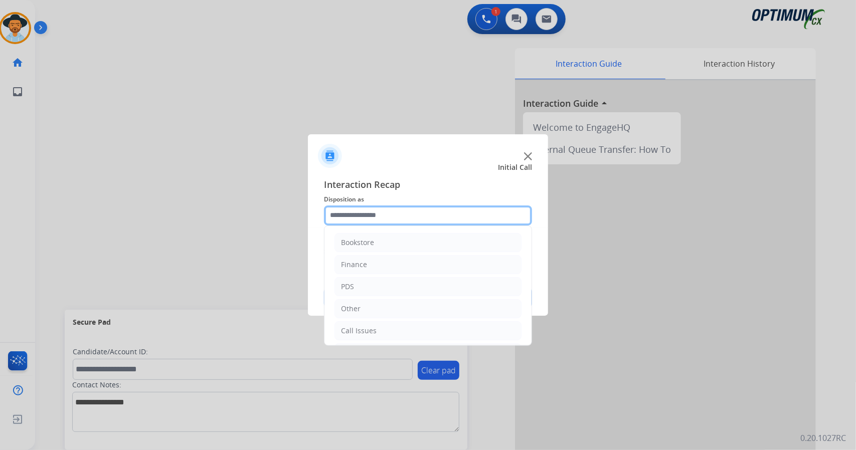
click at [444, 216] on input "text" at bounding box center [428, 216] width 208 height 20
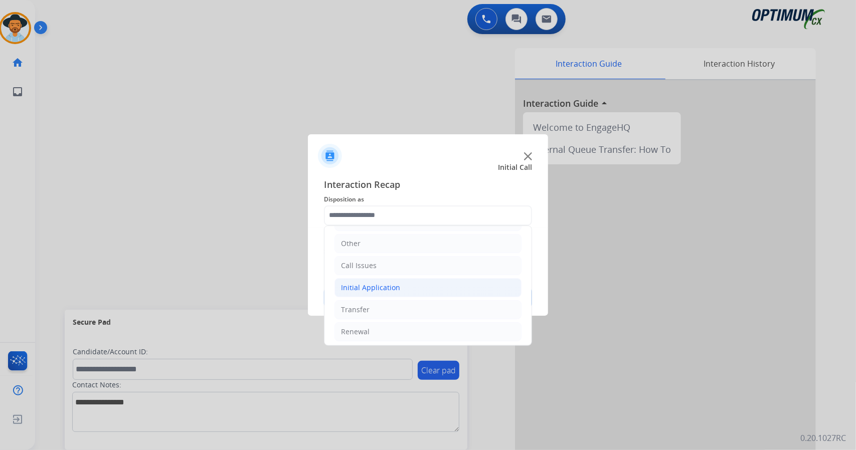
click at [422, 278] on li "Initial Application" at bounding box center [427, 287] width 187 height 19
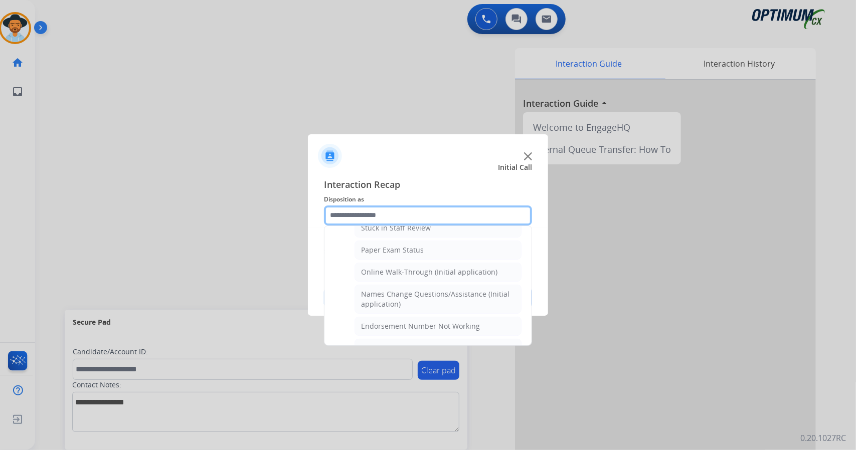
scroll to position [198, 0]
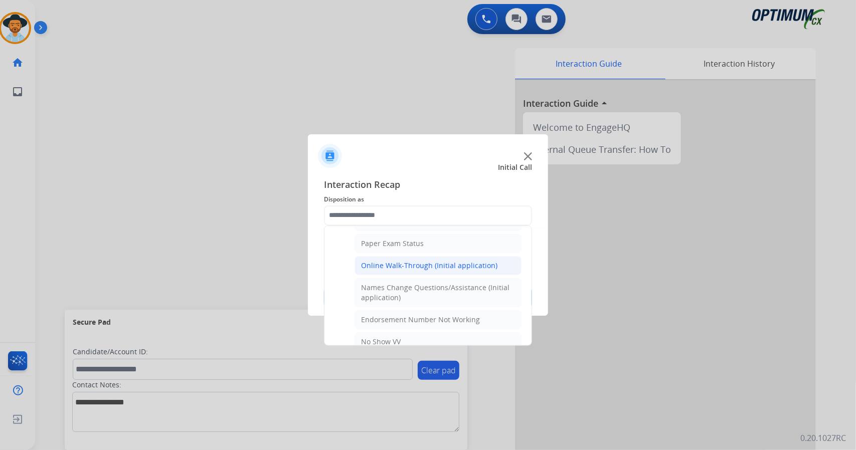
click at [438, 268] on li "Online Walk-Through (Initial application)" at bounding box center [437, 265] width 167 height 19
type input "**********"
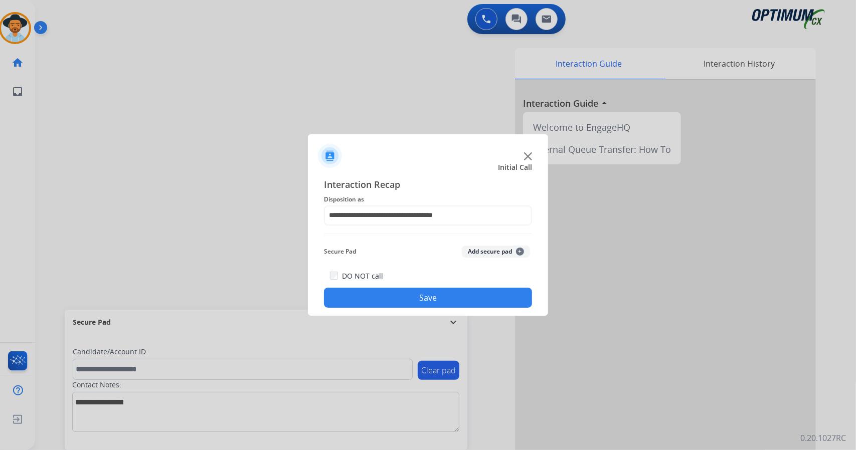
click at [449, 298] on button "Save" at bounding box center [428, 298] width 208 height 20
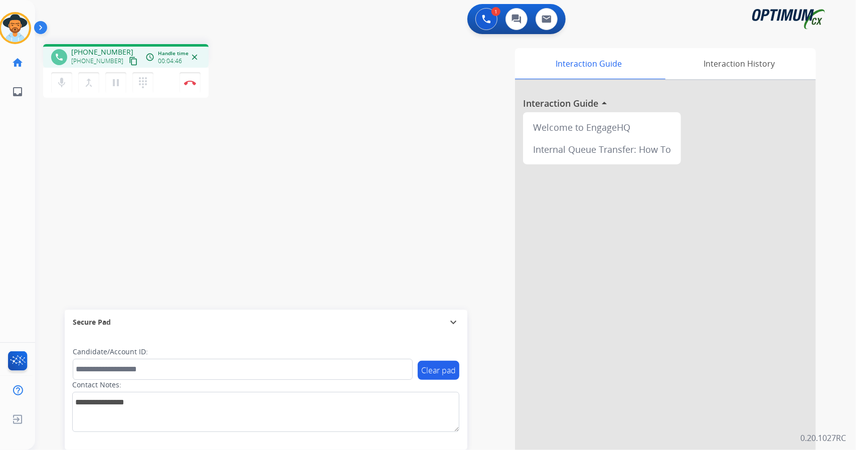
click at [254, 28] on div "1 Voice Interactions 0 Chat Interactions 0 Email Interactions" at bounding box center [439, 20] width 785 height 32
click at [194, 87] on button "Disconnect" at bounding box center [189, 82] width 21 height 21
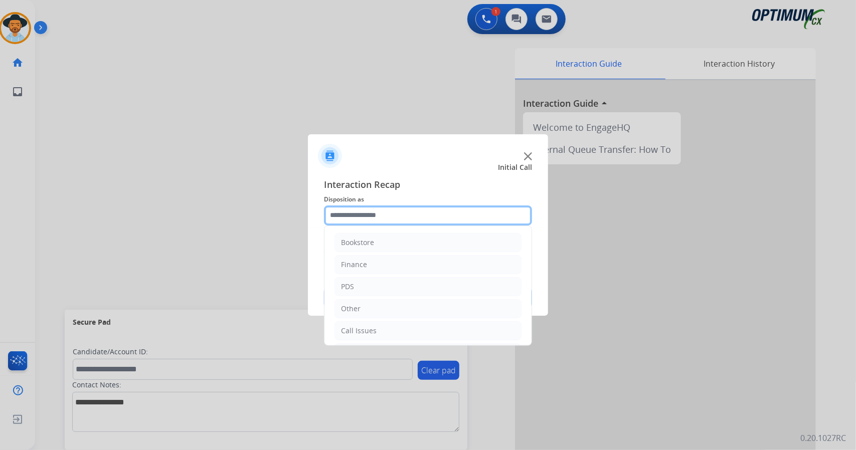
click at [413, 211] on input "text" at bounding box center [428, 216] width 208 height 20
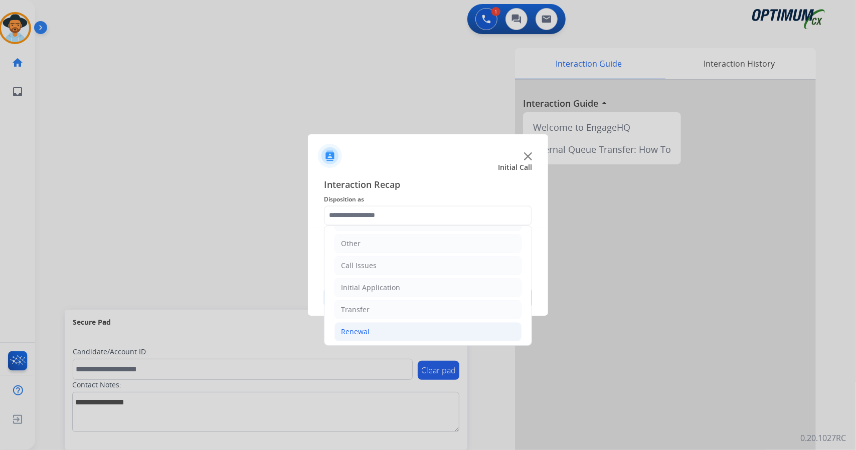
click at [372, 322] on li "Renewal" at bounding box center [427, 331] width 187 height 19
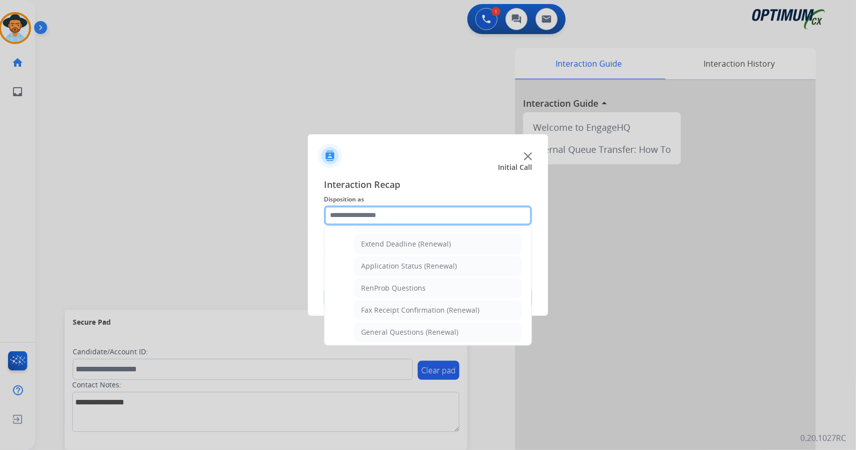
scroll to position [208, 0]
click at [372, 326] on div "General Questions (Renewal)" at bounding box center [409, 331] width 97 height 10
type input "**********"
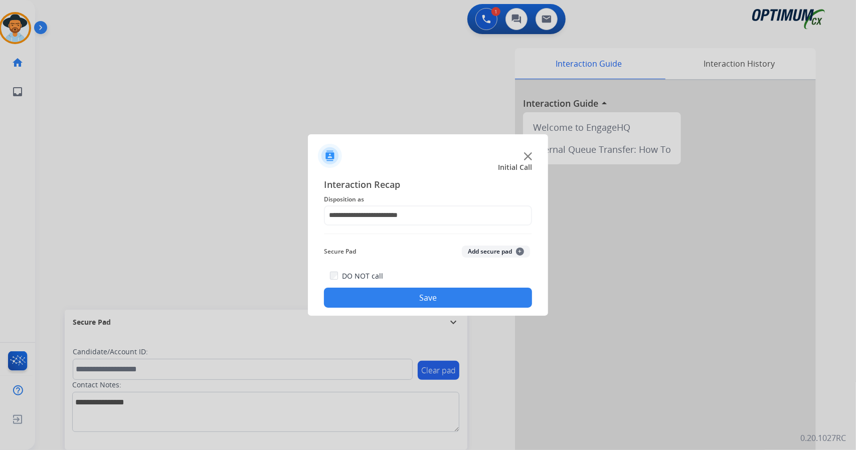
click at [373, 290] on button "Save" at bounding box center [428, 298] width 208 height 20
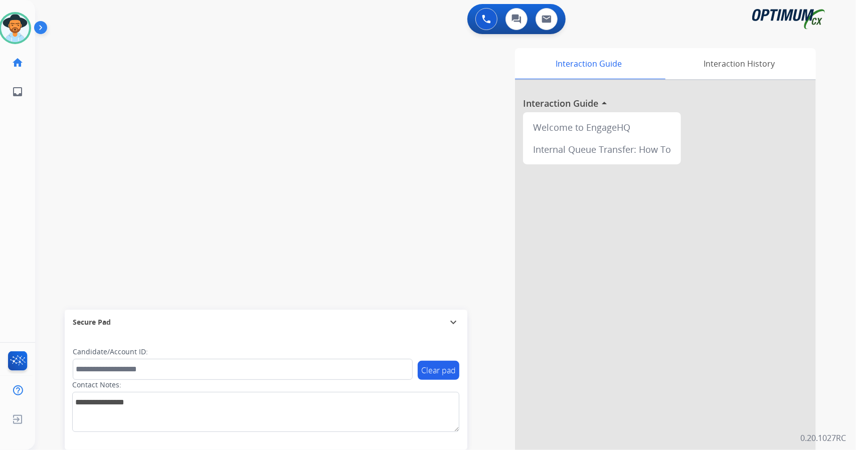
click at [172, 145] on div "swap_horiz Break voice bridge close_fullscreen Connect 3-Way Call merge_type Se…" at bounding box center [433, 245] width 797 height 418
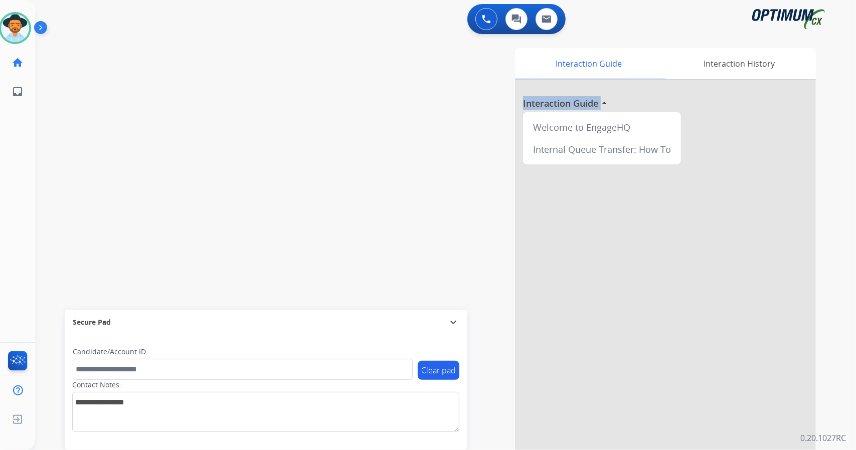
click at [172, 145] on div "swap_horiz Break voice bridge close_fullscreen Connect 3-Way Call merge_type Se…" at bounding box center [433, 245] width 797 height 418
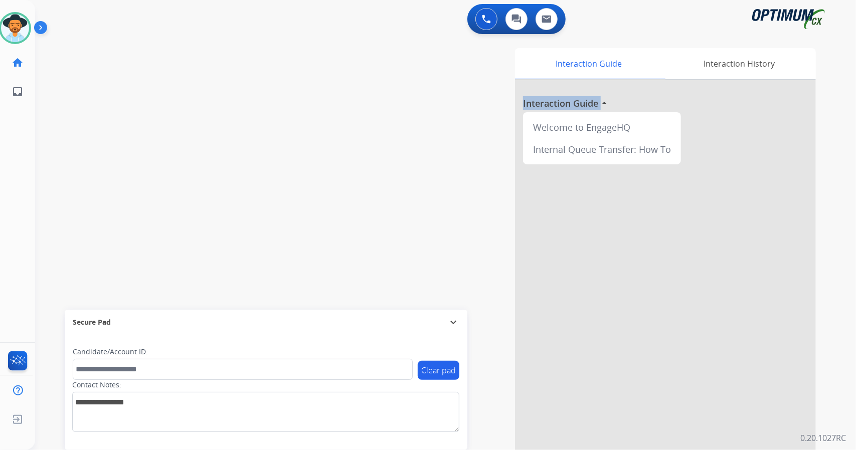
click at [172, 145] on div "swap_horiz Break voice bridge close_fullscreen Connect 3-Way Call merge_type Se…" at bounding box center [433, 245] width 797 height 418
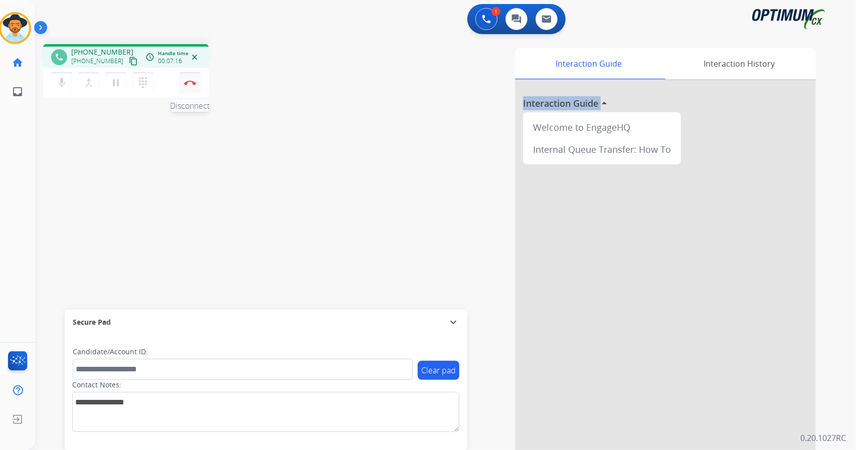
click at [194, 85] on button "Disconnect" at bounding box center [189, 82] width 21 height 21
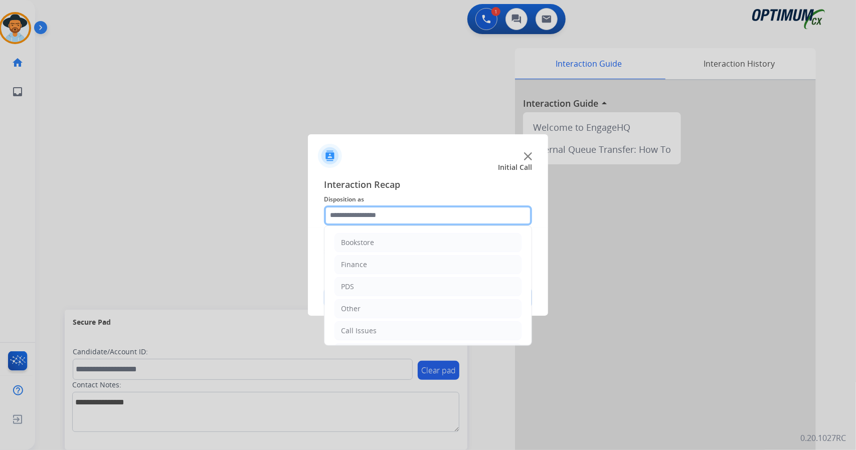
click at [388, 220] on input "text" at bounding box center [428, 216] width 208 height 20
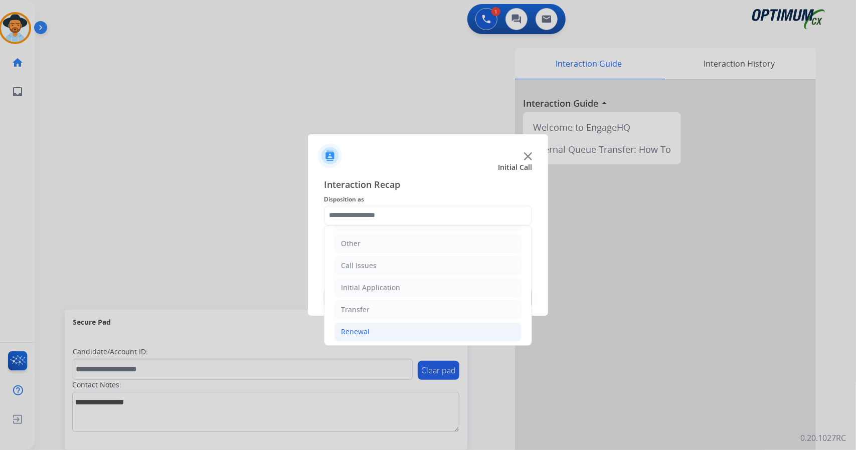
click at [419, 325] on li "Renewal" at bounding box center [427, 331] width 187 height 19
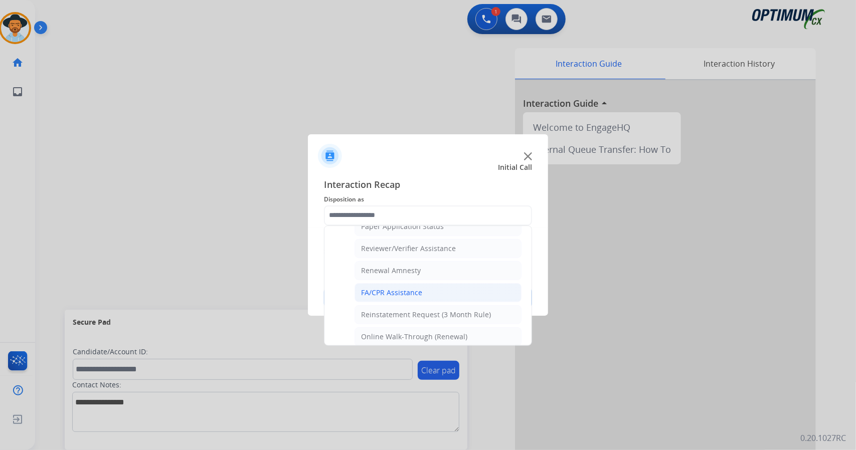
click at [437, 287] on li "FA/CPR Assistance" at bounding box center [437, 292] width 167 height 19
type input "**********"
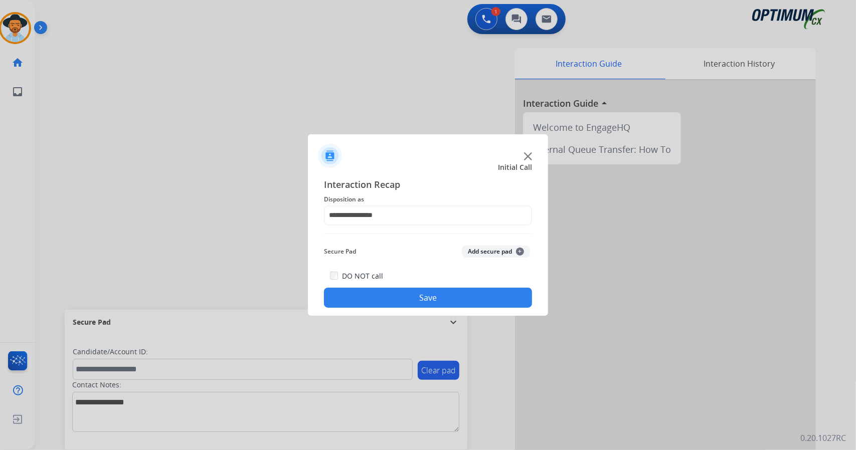
click at [439, 290] on button "Save" at bounding box center [428, 298] width 208 height 20
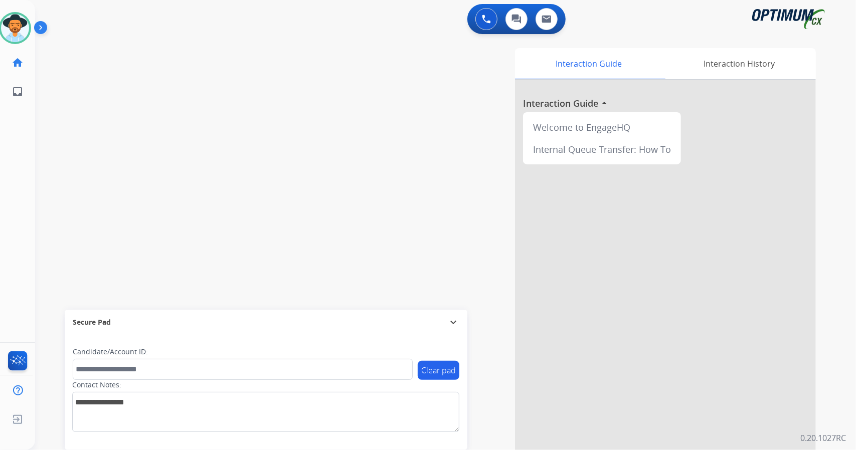
click at [349, 141] on div "Interaction Guide Interaction History Interaction Guide arrow_drop_up Welcome t…" at bounding box center [567, 251] width 496 height 406
click at [17, 23] on img at bounding box center [15, 28] width 28 height 28
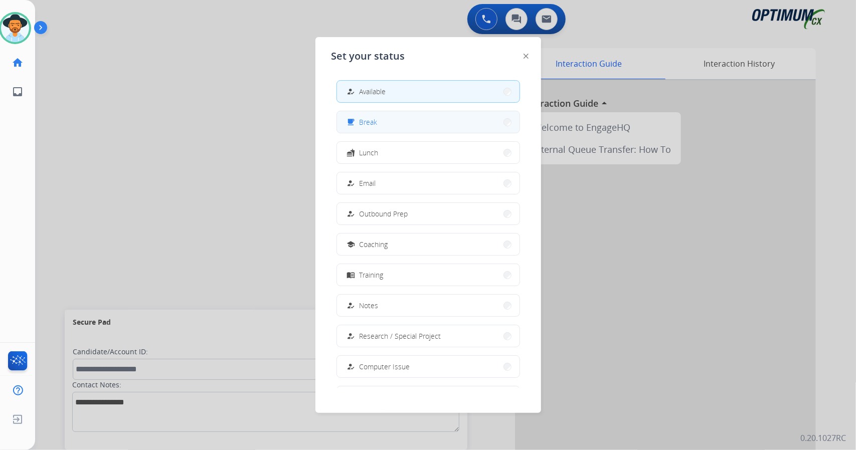
click at [413, 131] on button "free_breakfast Break" at bounding box center [428, 122] width 182 height 22
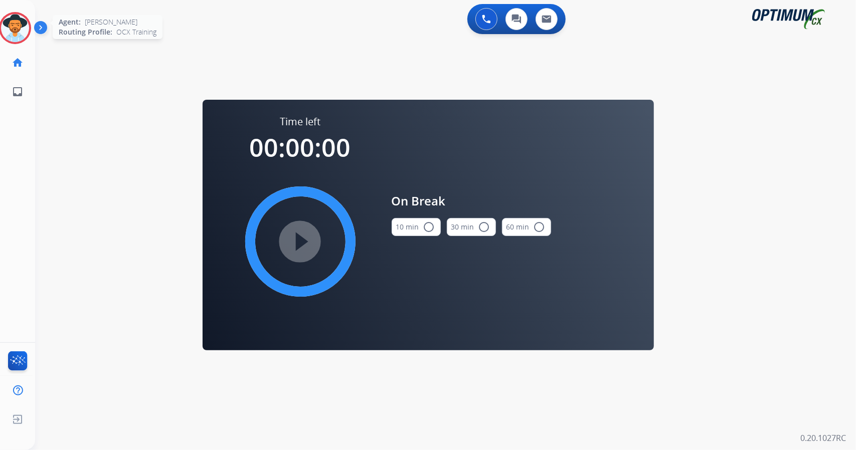
click at [14, 33] on img at bounding box center [15, 28] width 28 height 28
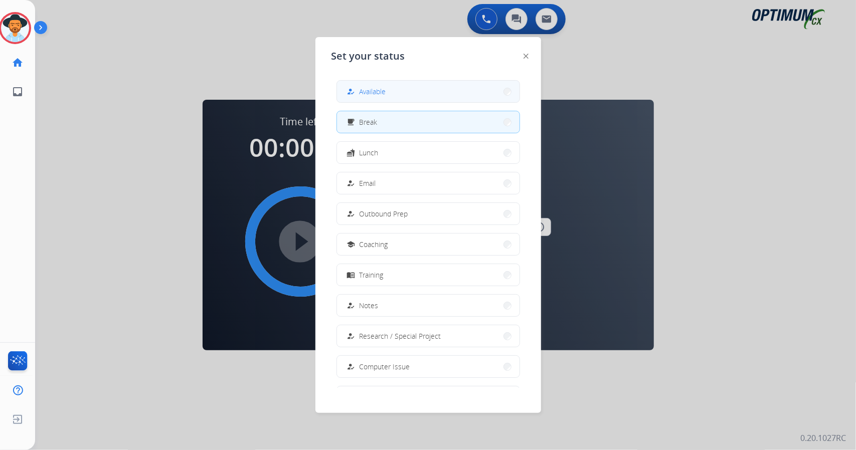
click at [360, 85] on button "how_to_reg Available" at bounding box center [428, 92] width 182 height 22
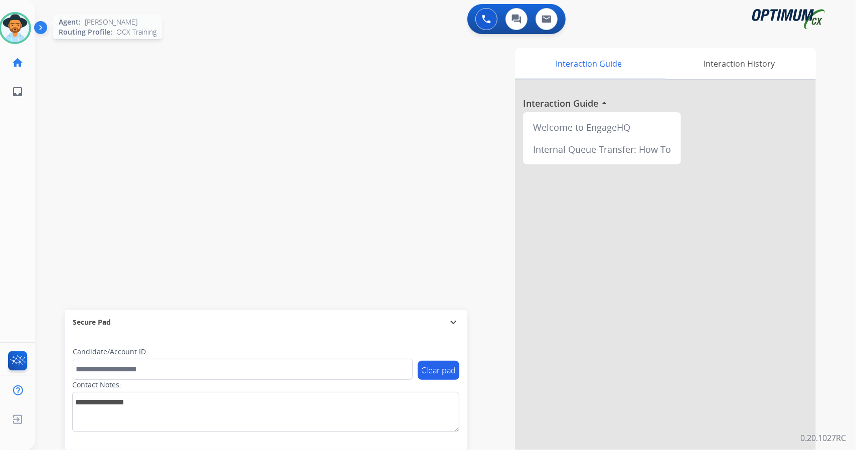
click at [15, 21] on img at bounding box center [15, 28] width 28 height 28
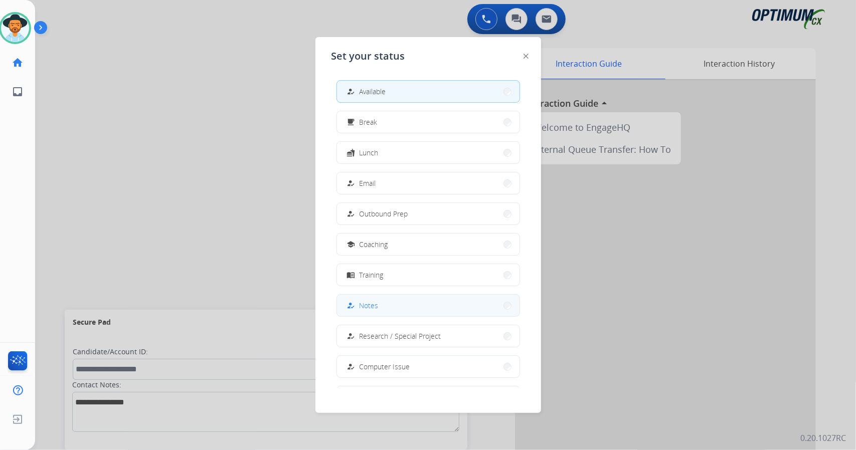
scroll to position [94, 0]
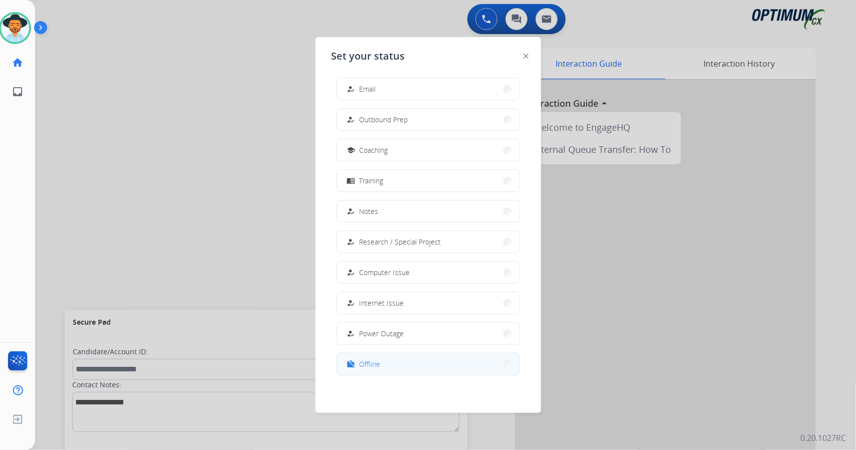
click at [417, 362] on button "work_off Offline" at bounding box center [428, 364] width 182 height 22
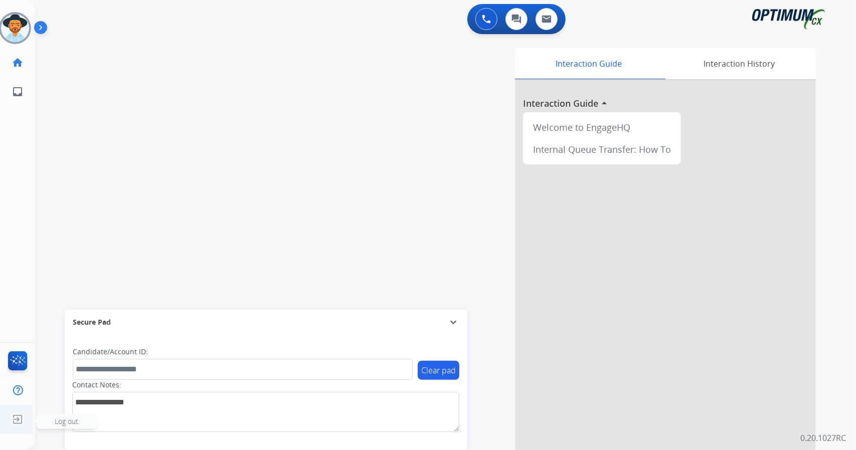
click at [12, 420] on img at bounding box center [18, 419] width 18 height 19
